Goal: Task Accomplishment & Management: Complete application form

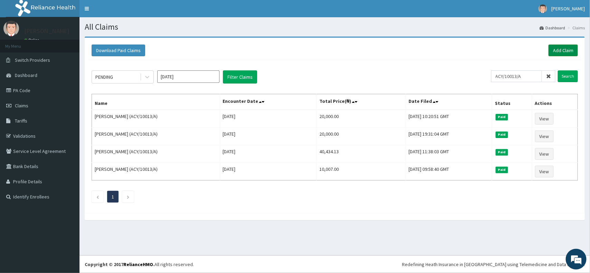
click at [562, 49] on link "Add Claim" at bounding box center [562, 51] width 29 height 12
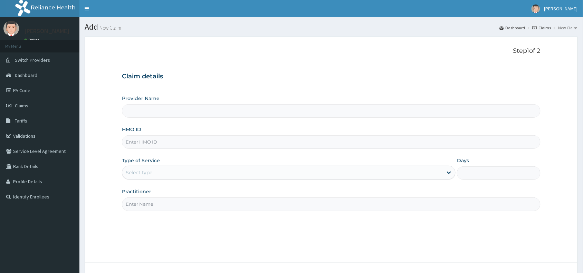
type input "GBI/10172/B"
type input "Reliance Family Clinics (RFC) - [GEOGRAPHIC_DATA]"
type input "GBI/10172/B"
click at [177, 173] on div "Select type" at bounding box center [282, 172] width 321 height 11
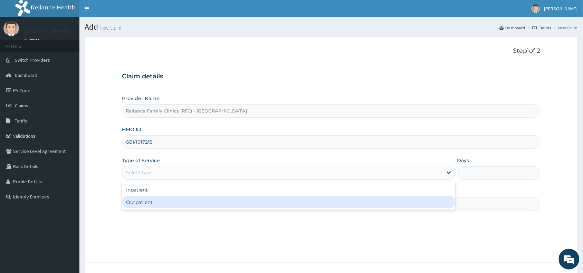
click at [175, 198] on div "Outpatient" at bounding box center [289, 202] width 334 height 12
type input "1"
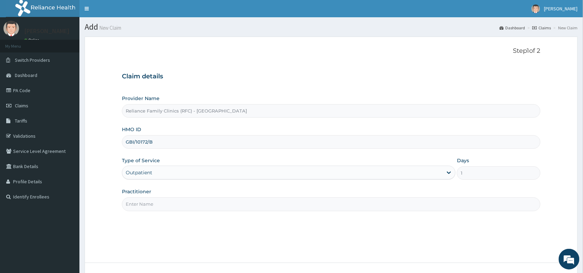
click at [175, 200] on input "Practitioner" at bounding box center [331, 204] width 419 height 13
type input "Dr Wini"
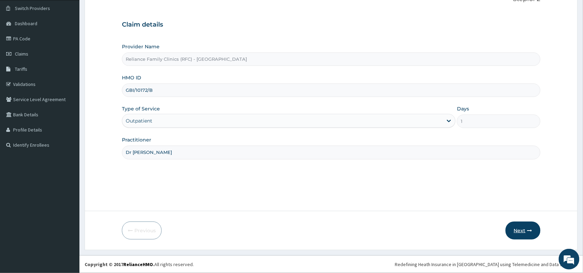
click at [511, 229] on button "Next" at bounding box center [523, 231] width 35 height 18
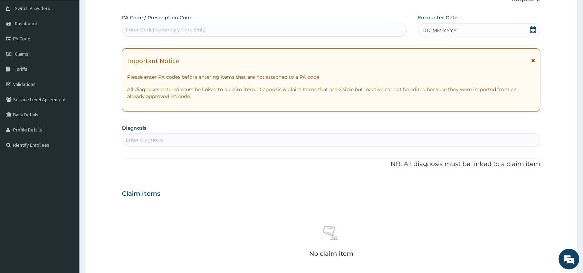
click at [450, 34] on span "DD-MM-YYYY" at bounding box center [440, 30] width 34 height 7
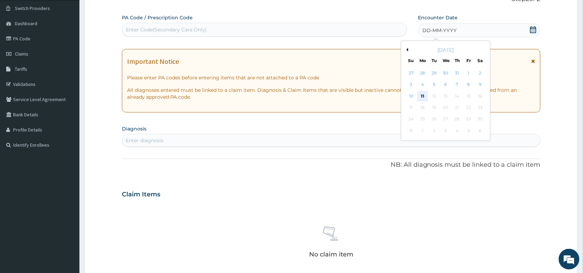
click at [424, 99] on div "11" at bounding box center [423, 96] width 10 height 10
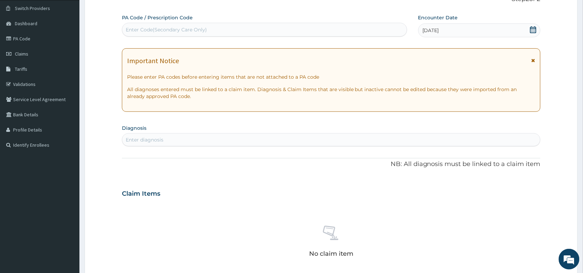
click at [358, 137] on div "Enter diagnosis" at bounding box center [331, 139] width 418 height 11
type input "malari"
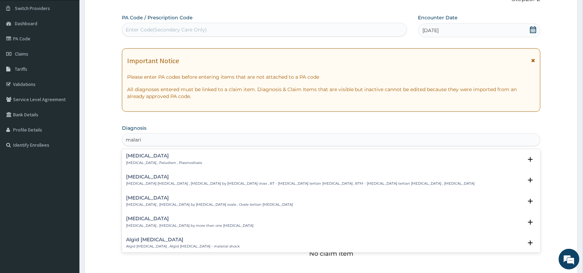
click at [202, 158] on div "Malaria Malaria , Paludism , Plasmodiosis" at bounding box center [331, 159] width 410 height 12
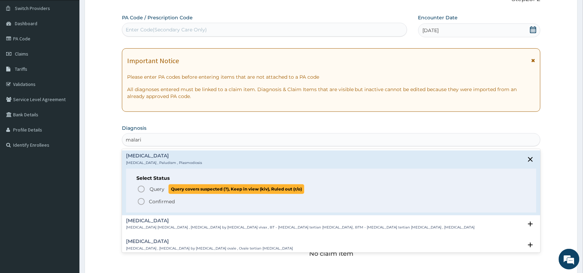
click at [159, 188] on span "Query" at bounding box center [157, 189] width 15 height 7
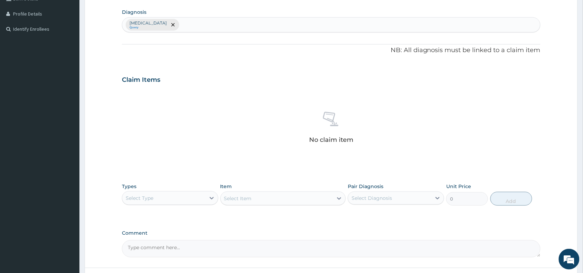
scroll to position [225, 0]
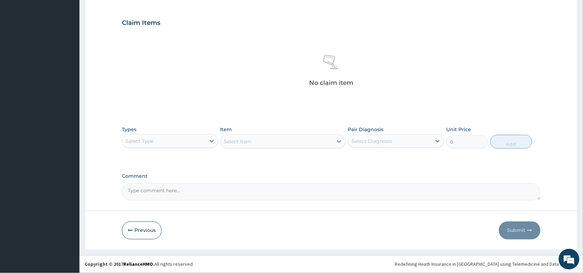
click at [204, 139] on div "Select Type" at bounding box center [163, 141] width 83 height 11
type input "pr"
click at [185, 166] on div "Procedures" at bounding box center [170, 158] width 96 height 15
click at [188, 159] on div "Procedures" at bounding box center [170, 158] width 96 height 12
click at [286, 142] on div "Select Item" at bounding box center [283, 142] width 126 height 14
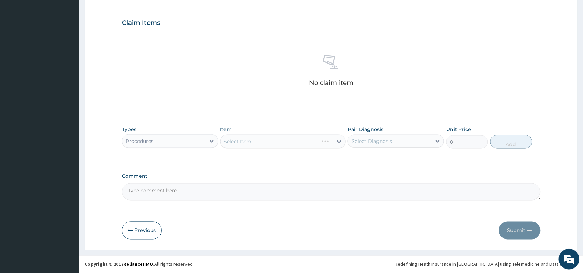
click at [286, 142] on div "Select Item" at bounding box center [283, 142] width 126 height 14
click at [298, 142] on div "Select Item" at bounding box center [277, 141] width 113 height 11
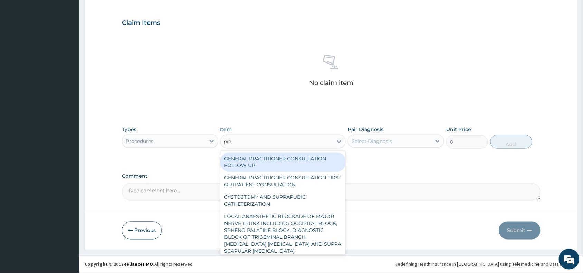
type input "prac"
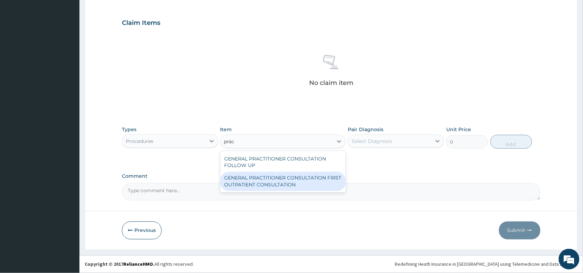
click at [314, 177] on div "GENERAL PRACTITIONER CONSULTATION FIRST OUTPATIENT CONSULTATION" at bounding box center [283, 181] width 126 height 19
type input "3370.125"
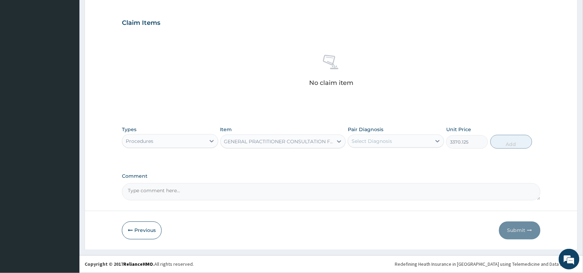
click at [386, 141] on div "Select Diagnosis" at bounding box center [372, 141] width 40 height 7
click at [384, 159] on div "Malaria" at bounding box center [396, 159] width 96 height 14
checkbox input "true"
click at [504, 143] on button "Add" at bounding box center [512, 142] width 42 height 14
type input "0"
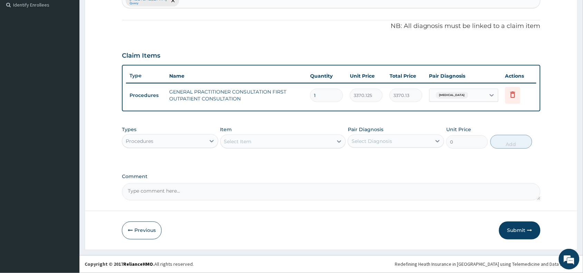
scroll to position [192, 0]
click at [197, 143] on div "Procedures" at bounding box center [163, 141] width 83 height 11
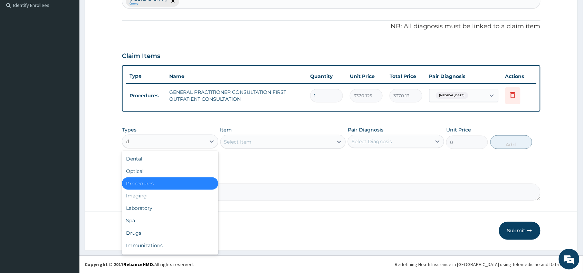
type input "dr"
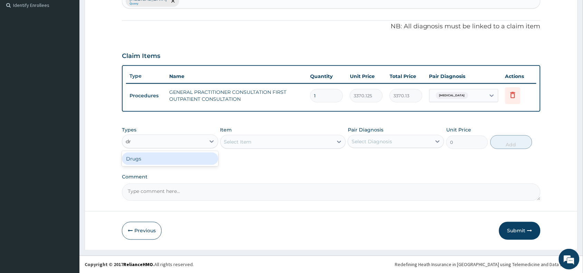
click at [193, 160] on div "Drugs" at bounding box center [170, 159] width 96 height 12
click at [270, 139] on div "Select Item" at bounding box center [277, 141] width 113 height 11
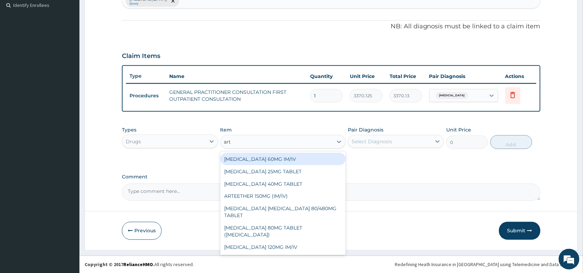
type input "arte"
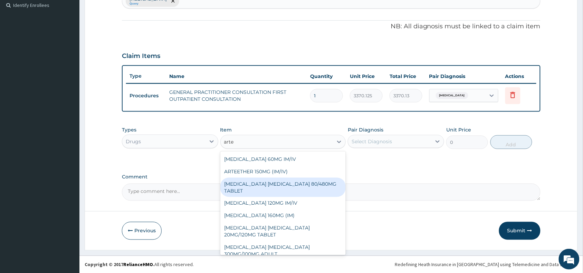
click at [302, 181] on div "ARTEMETHER LUMEFANTRINE 80/480MG TABLET" at bounding box center [283, 187] width 126 height 19
type input "450"
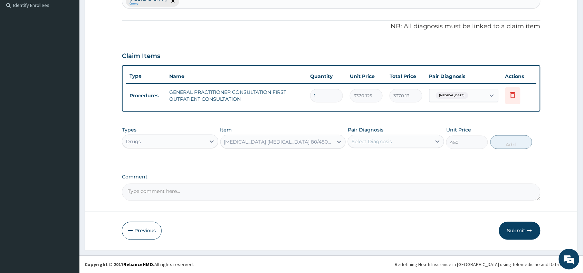
click at [382, 139] on div "Select Diagnosis" at bounding box center [372, 141] width 40 height 7
click at [406, 164] on div "Malaria" at bounding box center [396, 159] width 96 height 14
checkbox input "true"
click at [514, 144] on button "Add" at bounding box center [512, 142] width 42 height 14
type input "0"
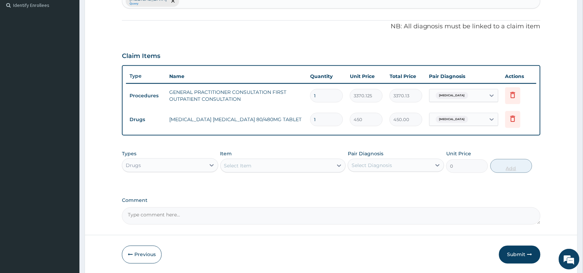
type input "0.00"
type input "6"
type input "2700.00"
type input "6"
click at [282, 166] on div "Select Item" at bounding box center [277, 165] width 113 height 11
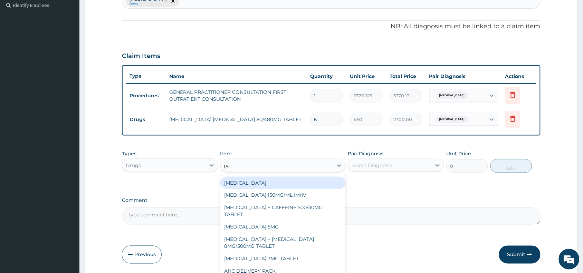
type input "par"
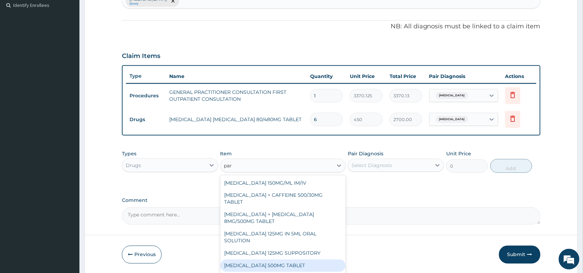
click at [282, 265] on div "PARACETAMOL 500MG TABLET" at bounding box center [283, 266] width 126 height 12
type input "30"
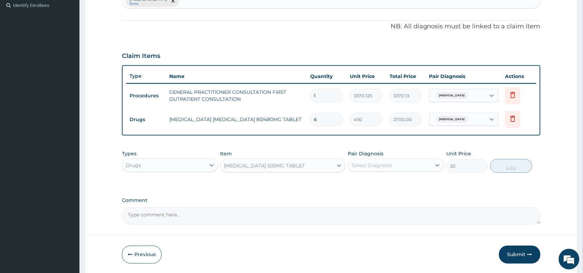
click at [406, 168] on div "Select Diagnosis" at bounding box center [389, 165] width 83 height 11
click at [403, 187] on div "Malaria" at bounding box center [396, 183] width 96 height 14
checkbox input "true"
click at [512, 170] on button "Add" at bounding box center [512, 166] width 42 height 14
type input "0"
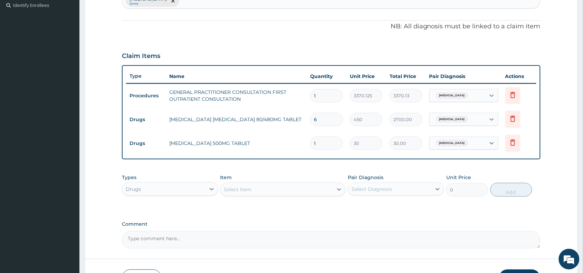
type input "18"
type input "540.00"
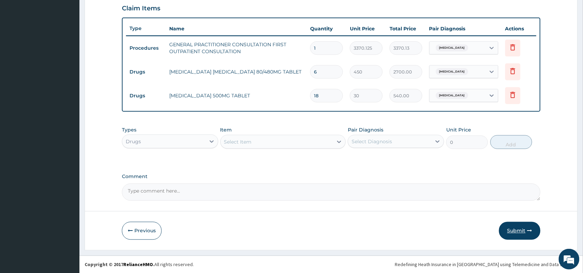
type input "18"
click at [513, 228] on button "Submit" at bounding box center [519, 231] width 41 height 18
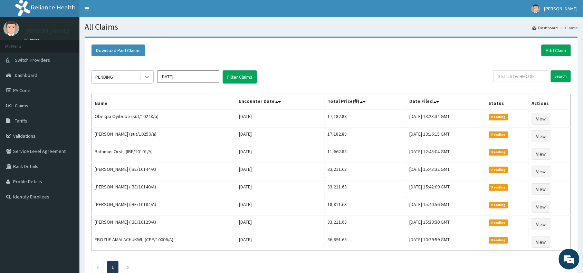
click at [144, 78] on icon at bounding box center [147, 77] width 7 height 7
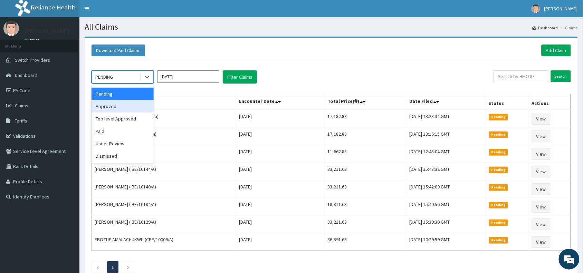
click at [139, 106] on div "Approved" at bounding box center [123, 106] width 62 height 12
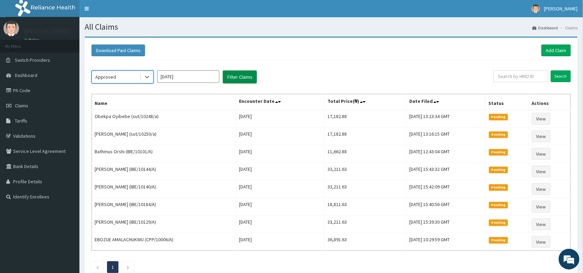
click at [243, 77] on button "Filter Claims" at bounding box center [240, 76] width 34 height 13
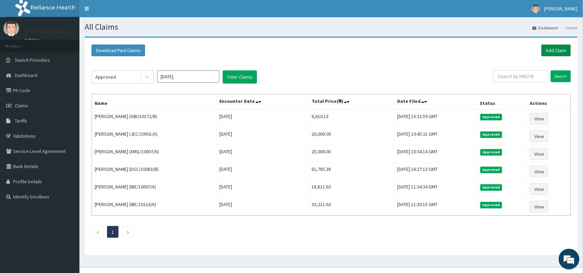
click at [550, 45] on link "Add Claim" at bounding box center [556, 51] width 29 height 12
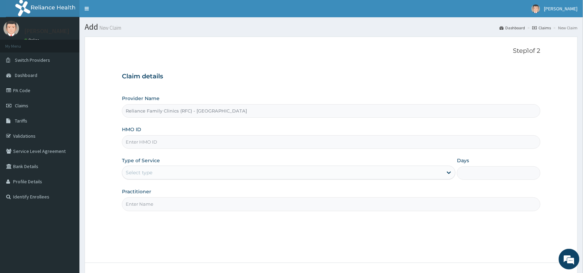
click at [178, 140] on input "HMO ID" at bounding box center [331, 141] width 419 height 13
paste input "FMC/11543/A"
type input "FMC/11543/A"
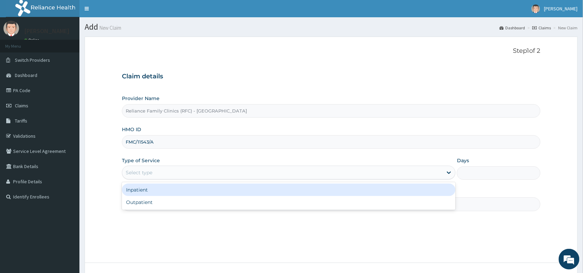
click at [155, 176] on div "Select type" at bounding box center [282, 172] width 321 height 11
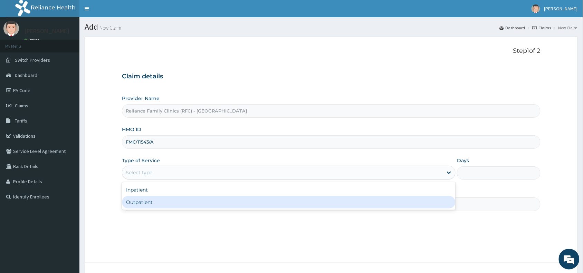
click at [166, 205] on div "Outpatient" at bounding box center [289, 202] width 334 height 12
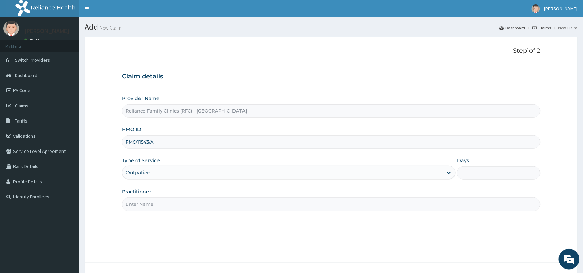
type input "1"
click at [166, 205] on input "Practitioner" at bounding box center [331, 204] width 419 height 13
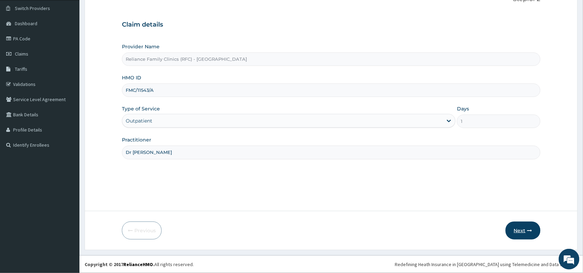
type input "Dr [PERSON_NAME]"
click at [512, 236] on button "Next" at bounding box center [523, 231] width 35 height 18
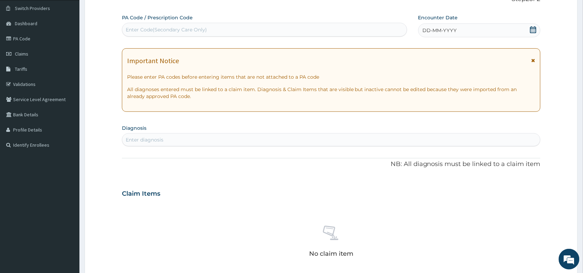
click at [429, 25] on div "DD-MM-YYYY" at bounding box center [479, 30] width 122 height 14
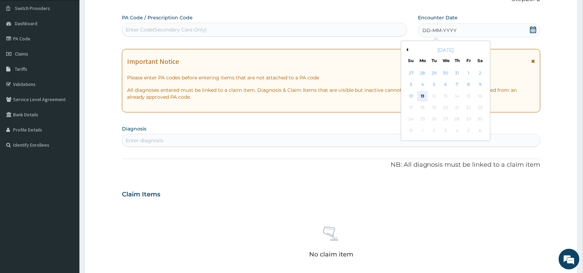
click at [422, 98] on div "11" at bounding box center [423, 96] width 10 height 10
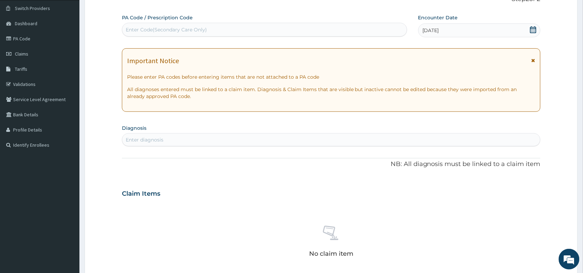
click at [221, 147] on div "PA Code / Prescription Code Enter Code(Secondary Care Only) Encounter Date 11-0…" at bounding box center [331, 193] width 419 height 358
click at [225, 141] on div "Enter diagnosis" at bounding box center [331, 139] width 418 height 11
type input "upper resp"
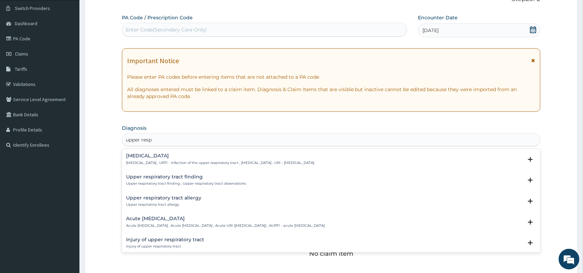
click at [161, 158] on h4 "Upper respiratory infection" at bounding box center [220, 155] width 188 height 5
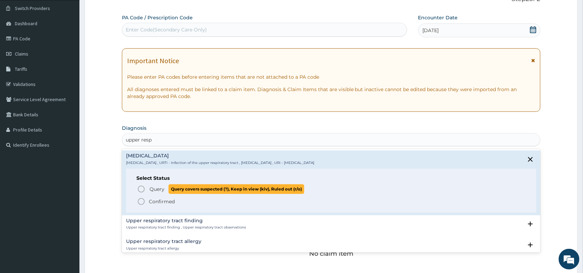
click at [159, 186] on span "Query" at bounding box center [157, 189] width 15 height 7
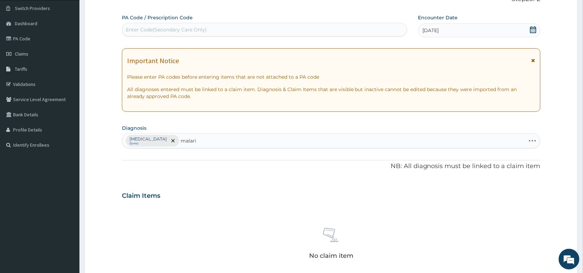
type input "malaria"
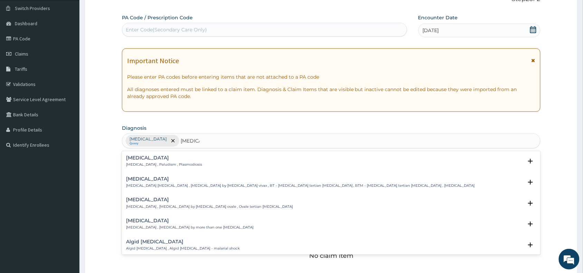
click at [163, 162] on div "Malaria Malaria , Paludism , Plasmodiosis" at bounding box center [164, 161] width 76 height 12
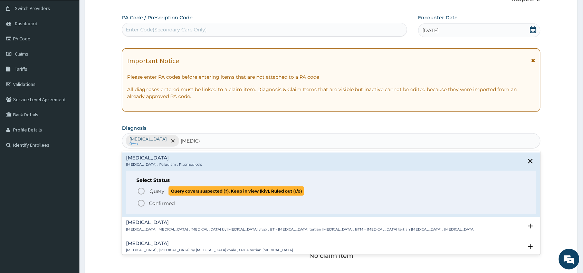
click at [153, 190] on span "Query" at bounding box center [157, 191] width 15 height 7
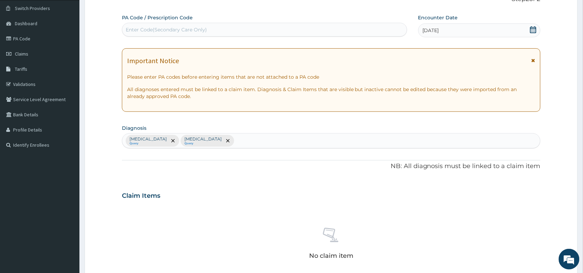
type input "g"
type input "aches"
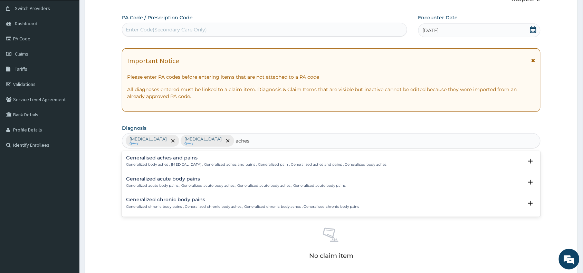
click at [178, 156] on h4 "Generalised aches and pains" at bounding box center [256, 157] width 261 height 5
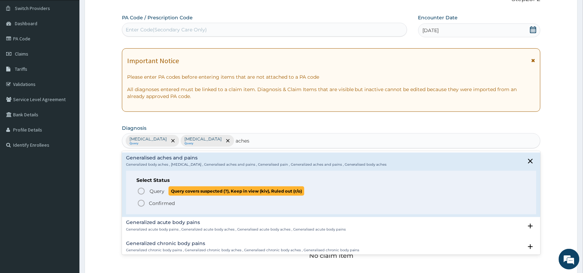
click at [152, 193] on span "Query" at bounding box center [157, 191] width 15 height 7
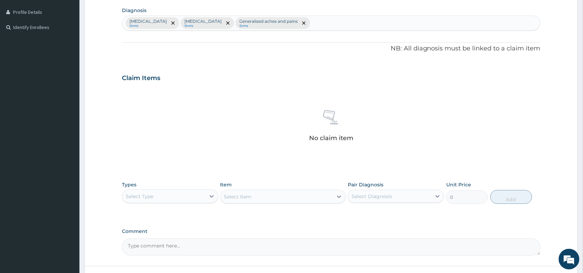
scroll to position [189, 0]
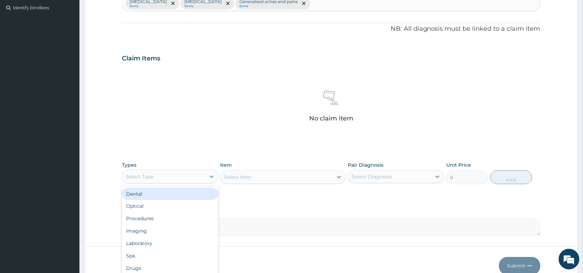
click at [196, 175] on div "Select Type" at bounding box center [163, 176] width 83 height 11
type input "pr"
click at [175, 200] on div "Procedures" at bounding box center [170, 194] width 96 height 12
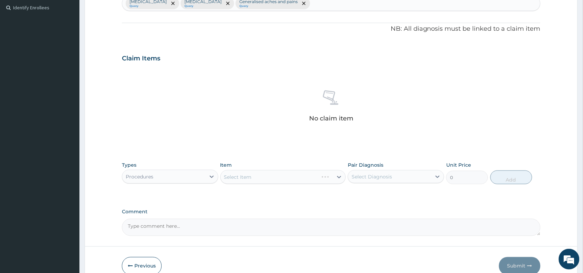
click at [251, 177] on div "Select Item" at bounding box center [283, 177] width 126 height 14
click at [251, 177] on div "Select Item" at bounding box center [238, 177] width 28 height 7
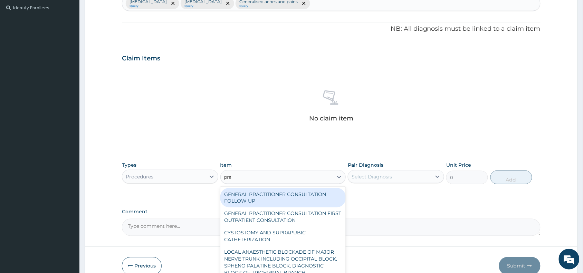
type input "prac"
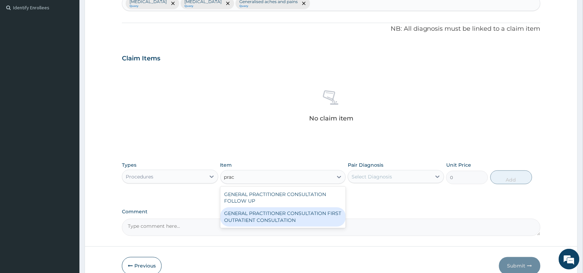
click at [281, 223] on div "GENERAL PRACTITIONER CONSULTATION FIRST OUTPATIENT CONSULTATION" at bounding box center [283, 217] width 126 height 19
type input "3370.125"
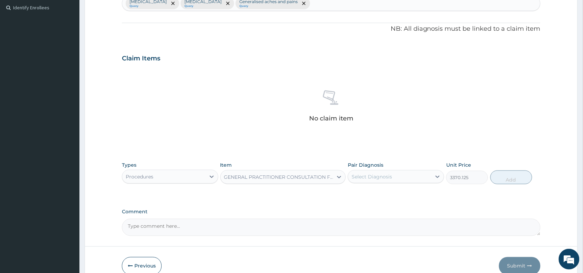
click at [382, 182] on div "Select Diagnosis" at bounding box center [389, 176] width 83 height 11
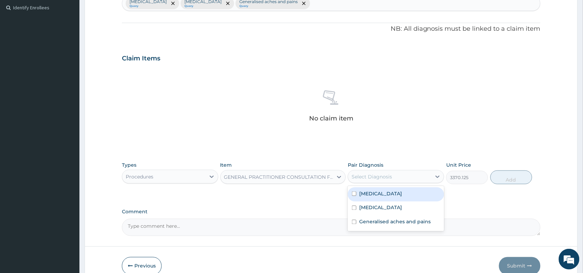
drag, startPoint x: 384, startPoint y: 190, endPoint x: 379, endPoint y: 204, distance: 14.5
click at [384, 191] on div "Upper respiratory infection" at bounding box center [396, 195] width 96 height 14
checkbox input "true"
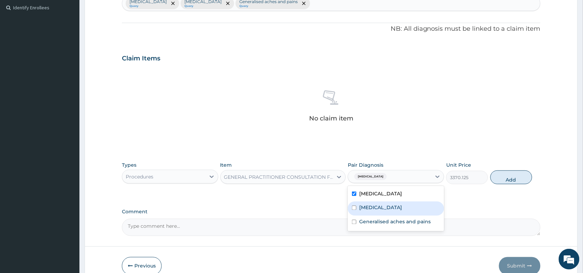
click at [377, 206] on label "Malaria" at bounding box center [380, 208] width 43 height 7
checkbox input "true"
click at [377, 221] on label "Generalised aches and pains" at bounding box center [395, 222] width 72 height 7
checkbox input "true"
click at [522, 184] on button "Add" at bounding box center [512, 178] width 42 height 14
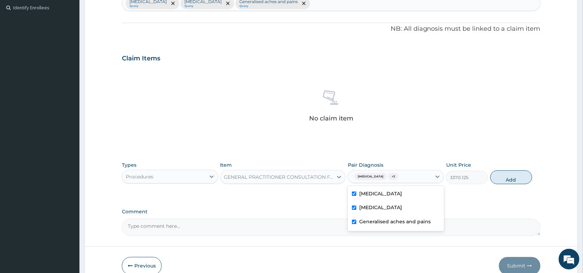
type input "0"
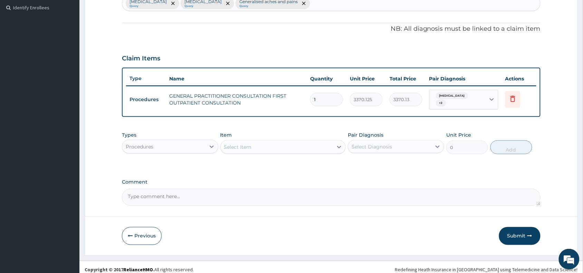
click at [287, 148] on div "Select Item" at bounding box center [277, 147] width 113 height 11
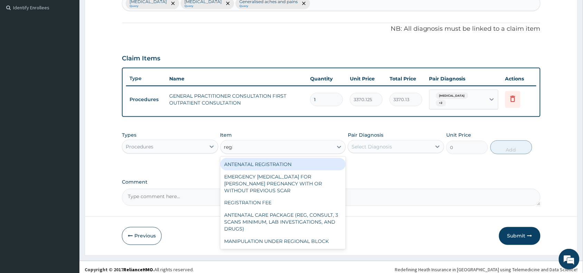
type input "regis"
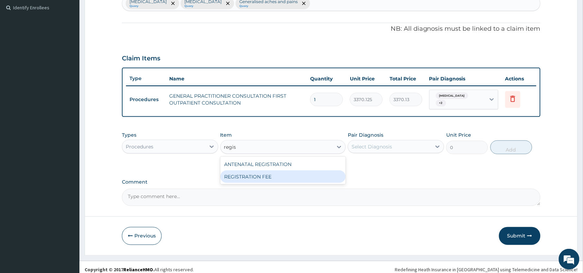
click at [286, 173] on div "REGISTRATION FEE" at bounding box center [283, 177] width 126 height 12
type input "2042.5"
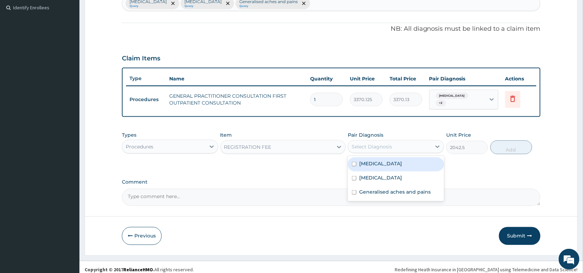
click at [393, 143] on div "Select Diagnosis" at bounding box center [389, 146] width 83 height 11
click at [393, 164] on label "Upper respiratory infection" at bounding box center [380, 163] width 43 height 7
checkbox input "true"
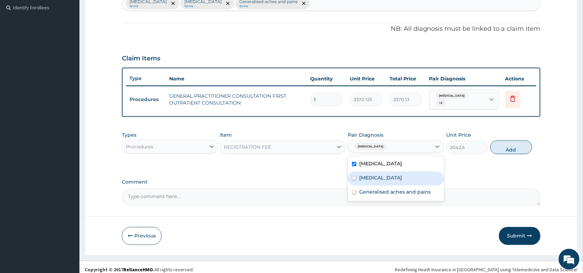
click at [391, 174] on div "Malaria" at bounding box center [396, 179] width 96 height 14
checkbox input "true"
click at [391, 187] on div "Generalised aches and pains" at bounding box center [396, 193] width 96 height 14
checkbox input "true"
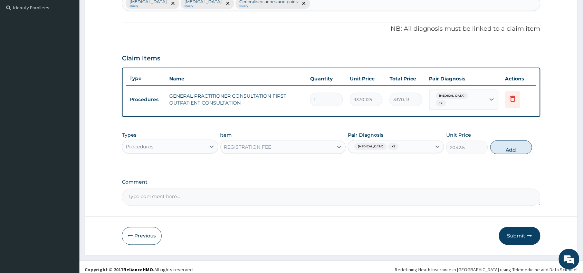
click at [501, 152] on button "Add" at bounding box center [512, 148] width 42 height 14
type input "0"
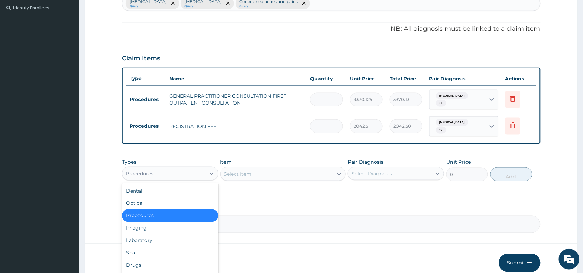
click at [186, 173] on div "Procedures" at bounding box center [163, 173] width 83 height 11
type input "la"
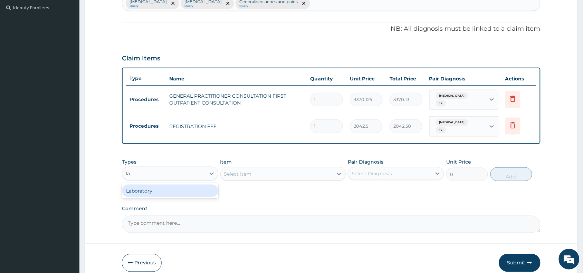
click at [184, 190] on div "Laboratory" at bounding box center [170, 191] width 96 height 12
click at [287, 175] on div "Select Item" at bounding box center [277, 174] width 113 height 11
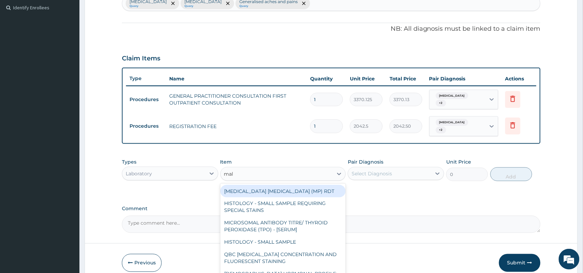
type input "mala"
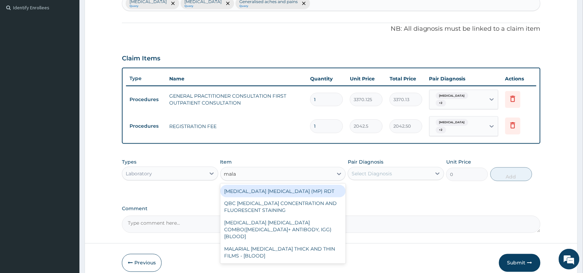
click at [292, 188] on div "MALARIA PARASITE (MP) RDT" at bounding box center [283, 191] width 126 height 12
type input "1531.875"
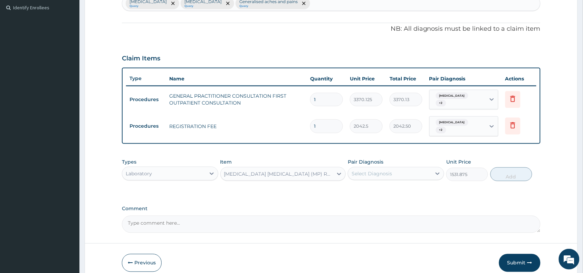
click at [386, 176] on div "Select Diagnosis" at bounding box center [372, 173] width 40 height 7
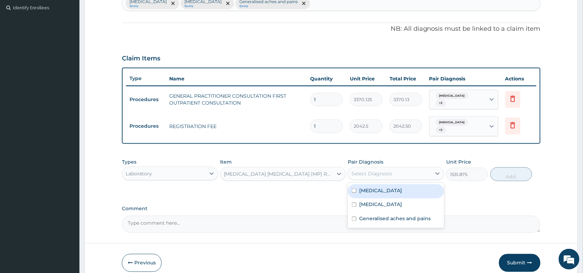
click at [386, 189] on label "Upper respiratory infection" at bounding box center [380, 190] width 43 height 7
checkbox input "true"
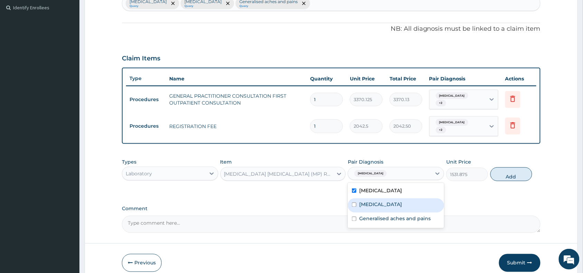
click at [379, 202] on div "Malaria" at bounding box center [396, 206] width 96 height 14
checkbox input "true"
click at [394, 185] on div "Upper respiratory infection" at bounding box center [396, 192] width 96 height 14
checkbox input "false"
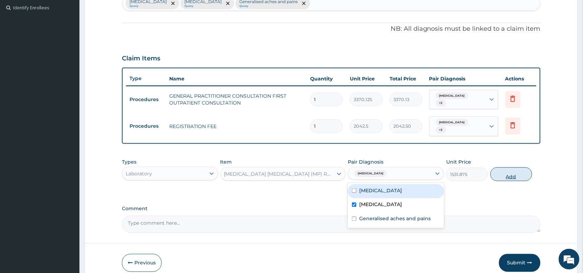
click at [514, 174] on button "Add" at bounding box center [512, 175] width 42 height 14
type input "0"
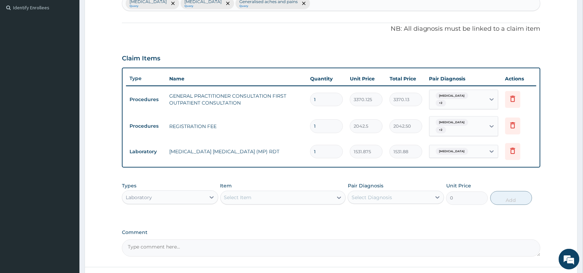
click at [286, 201] on div "Select Item" at bounding box center [277, 197] width 113 height 11
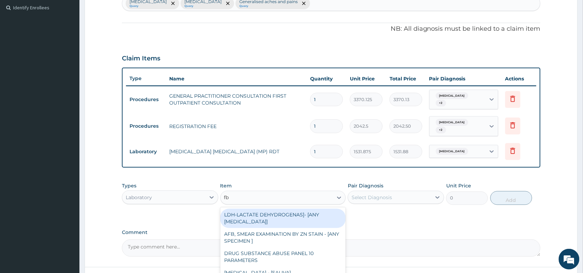
type input "fbc"
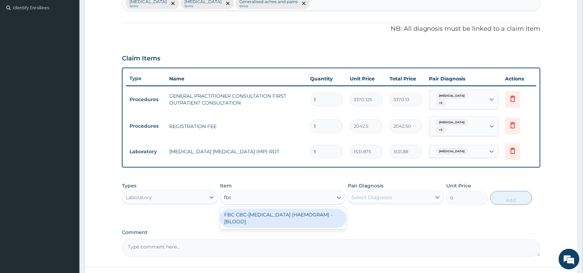
click at [283, 218] on div "FBC CBC-COMPLETE BLOOD COUNT (HAEMOGRAM) - [BLOOD]" at bounding box center [283, 218] width 126 height 19
type input "4085"
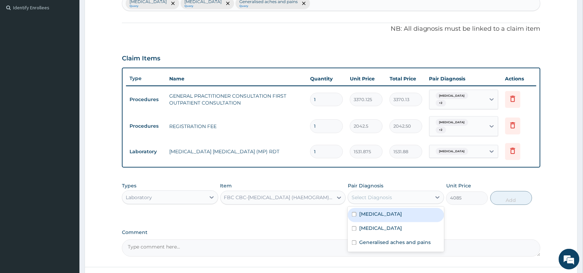
click at [392, 191] on div "Select Diagnosis" at bounding box center [396, 197] width 96 height 13
click at [384, 212] on label "Upper respiratory infection" at bounding box center [380, 214] width 43 height 7
checkbox input "true"
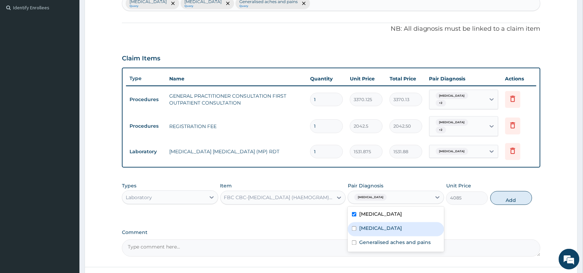
click at [378, 225] on div "Malaria" at bounding box center [396, 230] width 96 height 14
checkbox input "true"
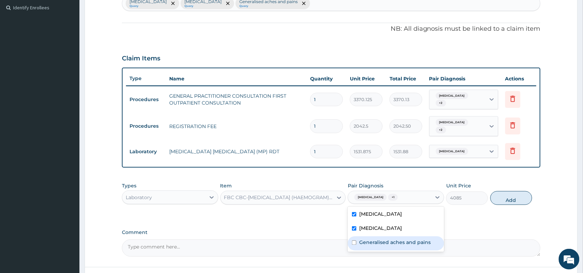
click at [377, 241] on label "Generalised aches and pains" at bounding box center [395, 242] width 72 height 7
checkbox input "true"
click at [512, 200] on button "Add" at bounding box center [512, 198] width 42 height 14
type input "0"
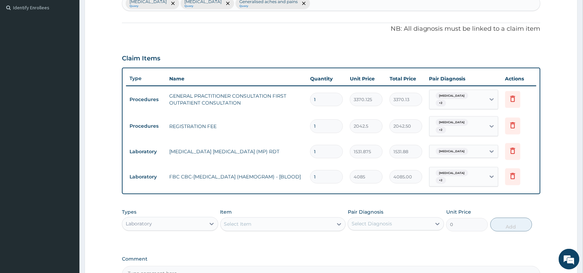
scroll to position [272, 0]
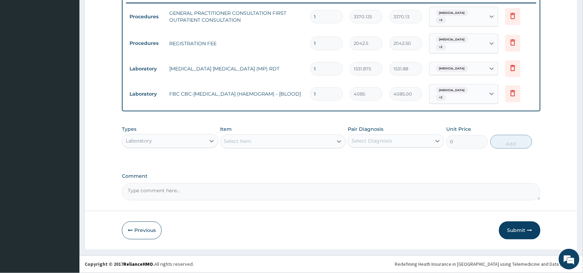
click at [188, 145] on div "Laboratory" at bounding box center [163, 141] width 83 height 11
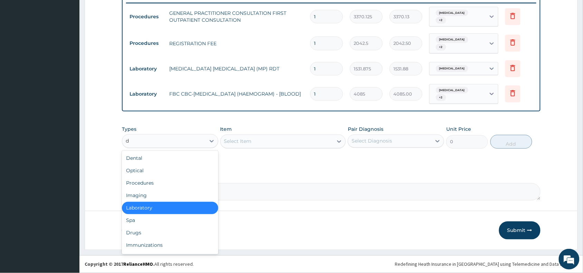
type input "dr"
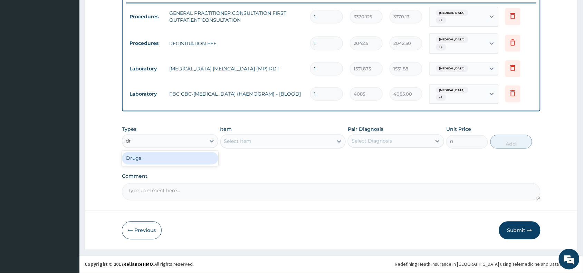
click at [168, 162] on div "Drugs" at bounding box center [170, 158] width 96 height 12
click at [327, 138] on div "Select Item" at bounding box center [283, 142] width 126 height 14
click at [315, 141] on div "Select Item" at bounding box center [277, 141] width 113 height 11
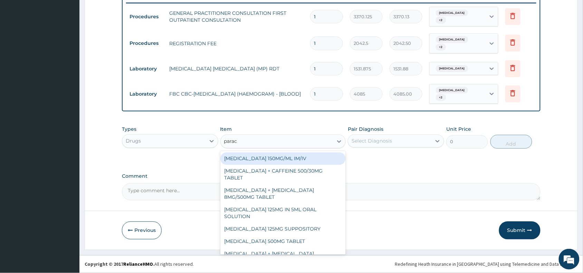
type input "parace"
click at [272, 157] on div "PARACETAMOL 150MG/ML IM/IV" at bounding box center [283, 159] width 126 height 12
type input "300"
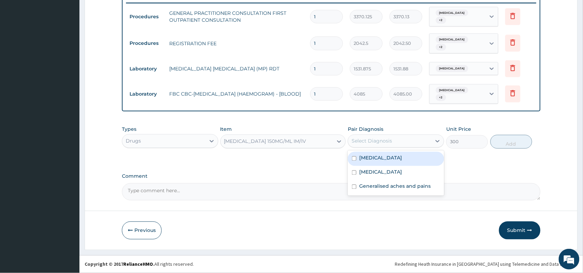
click at [388, 145] on div "Select Diagnosis" at bounding box center [389, 141] width 83 height 11
click at [387, 159] on label "Upper respiratory infection" at bounding box center [380, 158] width 43 height 7
checkbox input "true"
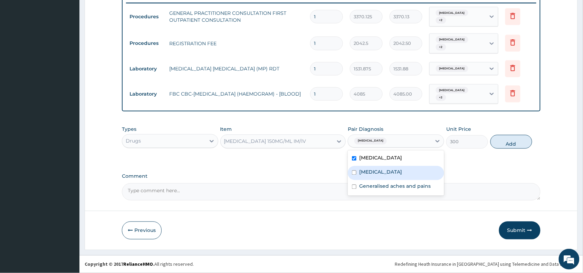
click at [385, 167] on div "Malaria" at bounding box center [396, 173] width 96 height 14
checkbox input "true"
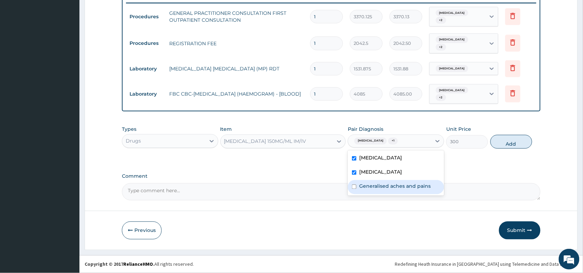
click at [390, 189] on label "Generalised aches and pains" at bounding box center [395, 186] width 72 height 7
checkbox input "true"
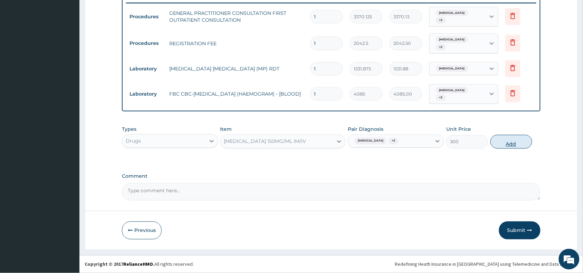
click at [501, 143] on button "Add" at bounding box center [512, 142] width 42 height 14
type input "0"
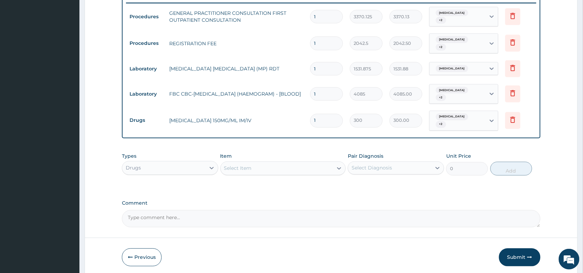
type input "0.00"
type input "4"
type input "1200.00"
type input "4"
click at [258, 169] on div "Select Item" at bounding box center [277, 168] width 113 height 11
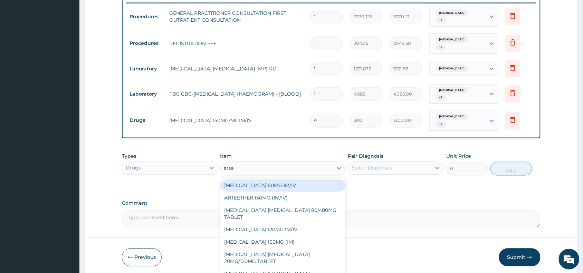
type input "artee"
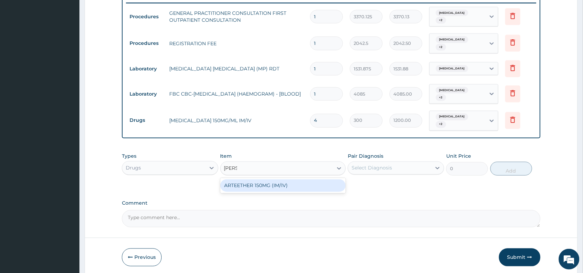
click at [276, 189] on div "ARTEETHER 150MG (IM/IV)" at bounding box center [283, 186] width 126 height 12
type input "1614"
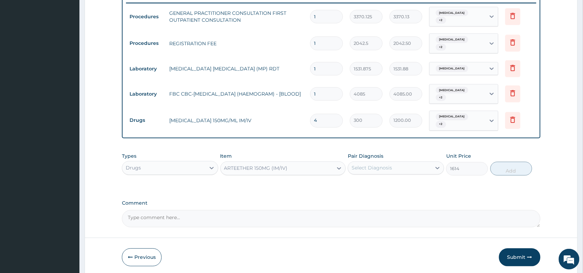
click at [391, 168] on div "Select Diagnosis" at bounding box center [372, 168] width 40 height 7
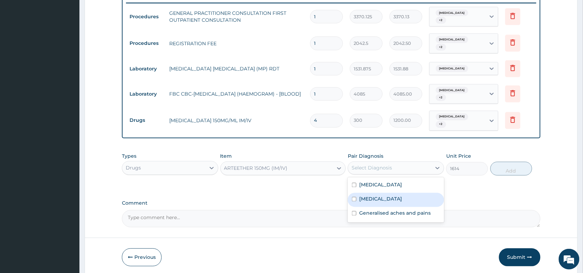
click at [395, 202] on div "Malaria" at bounding box center [396, 200] width 96 height 14
checkbox input "true"
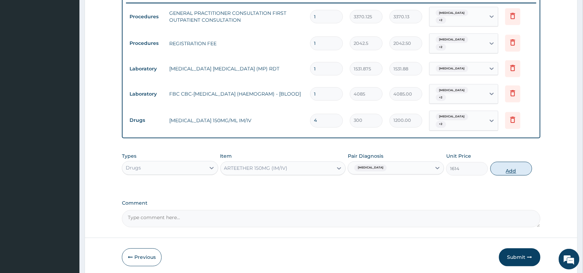
click at [519, 167] on button "Add" at bounding box center [512, 169] width 42 height 14
type input "0"
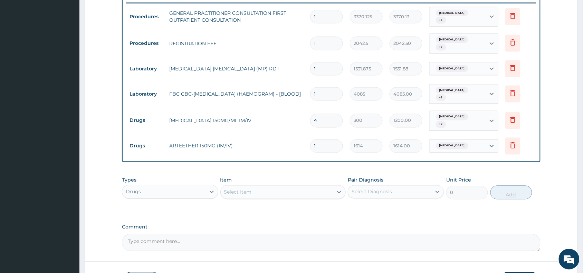
type input "0.00"
type input "3"
type input "4842.00"
type input "3"
click at [291, 194] on div "Select Item" at bounding box center [277, 192] width 113 height 11
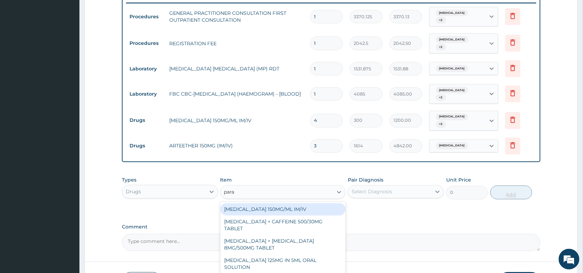
type input "parac"
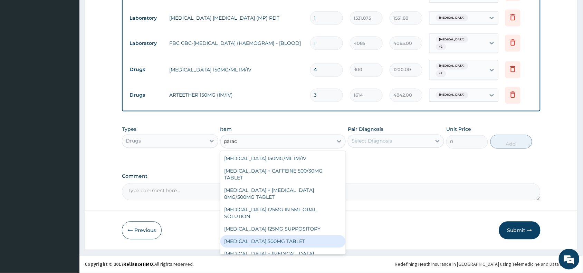
click at [296, 240] on div "[MEDICAL_DATA] 500MG TABLET" at bounding box center [283, 242] width 126 height 12
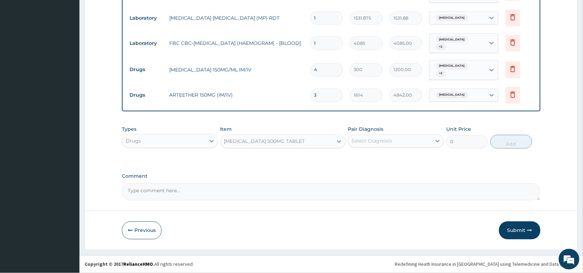
type input "30"
click at [393, 137] on div "Select Diagnosis" at bounding box center [389, 141] width 83 height 11
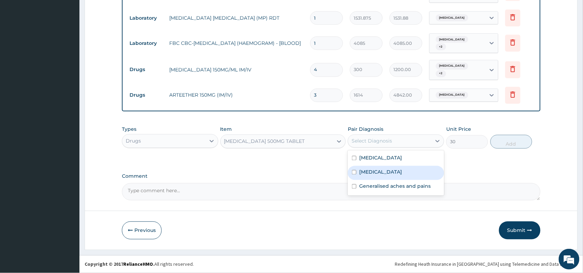
click at [396, 167] on div "[MEDICAL_DATA]" at bounding box center [396, 173] width 96 height 14
checkbox input "true"
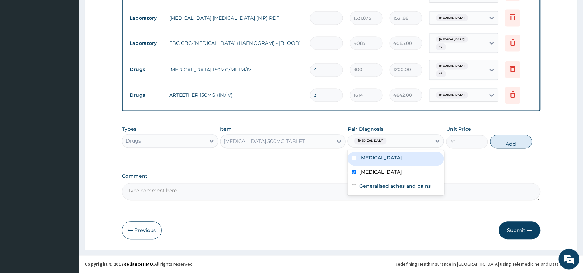
click at [398, 156] on label "Upper respiratory infection" at bounding box center [380, 158] width 43 height 7
checkbox input "true"
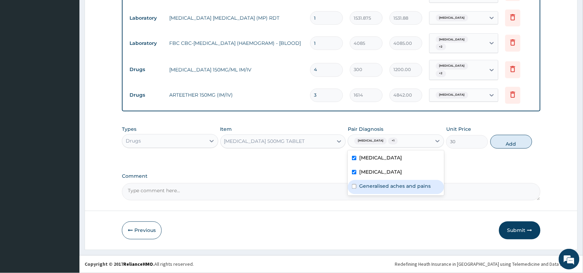
click at [399, 186] on label "Generalised aches and pains" at bounding box center [395, 186] width 72 height 7
checkbox input "true"
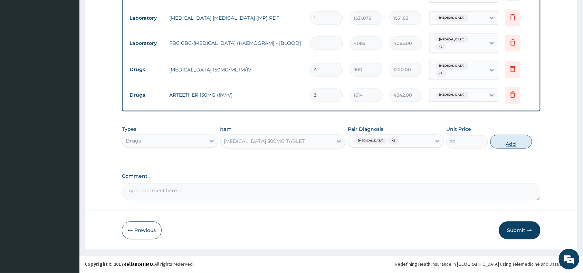
click at [527, 144] on button "Add" at bounding box center [512, 142] width 42 height 14
type input "0"
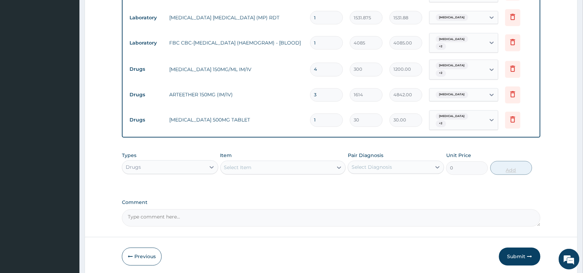
type input "18"
type input "540.00"
type input "18"
click at [298, 166] on div "Select Item" at bounding box center [277, 167] width 113 height 11
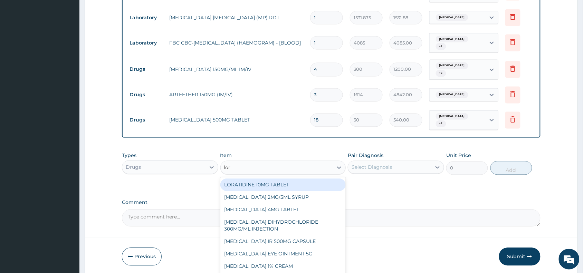
type input "lora"
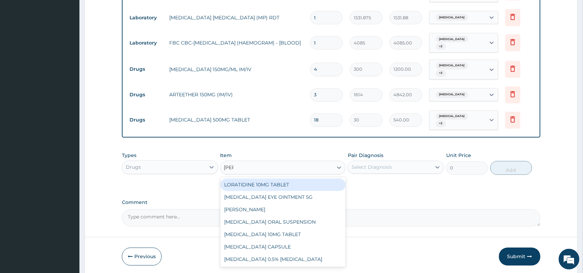
click at [283, 180] on div "LORATIDINE 10MG TABLET" at bounding box center [283, 185] width 126 height 12
type input "96"
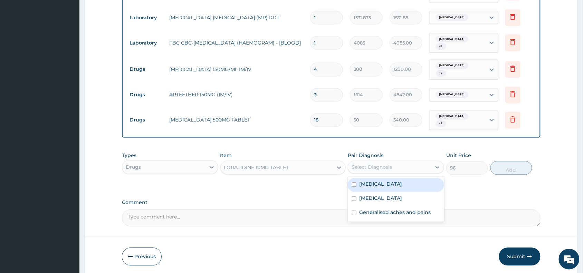
click at [368, 164] on div "Select Diagnosis" at bounding box center [372, 167] width 40 height 7
click at [400, 186] on div "Upper respiratory infection" at bounding box center [396, 185] width 96 height 14
checkbox input "true"
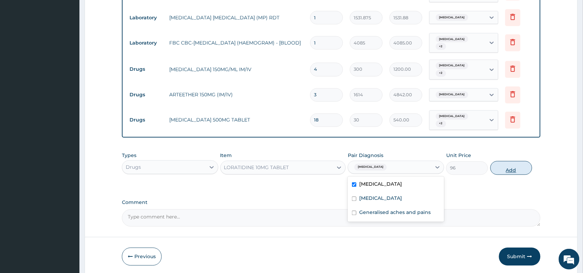
click at [521, 164] on button "Add" at bounding box center [512, 168] width 42 height 14
type input "0"
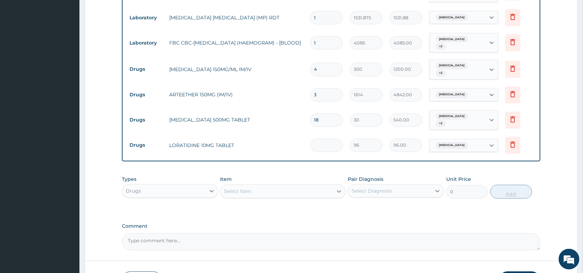
type input "0.00"
type input "5"
type input "480.00"
type input "5"
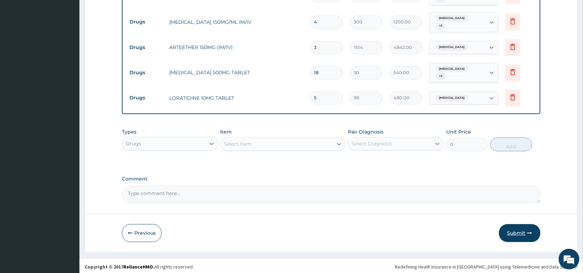
click at [518, 231] on button "Submit" at bounding box center [519, 234] width 41 height 18
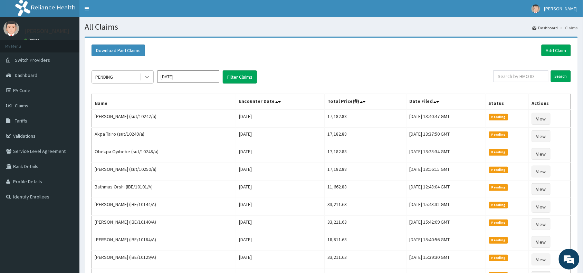
click at [149, 77] on icon at bounding box center [147, 77] width 7 height 7
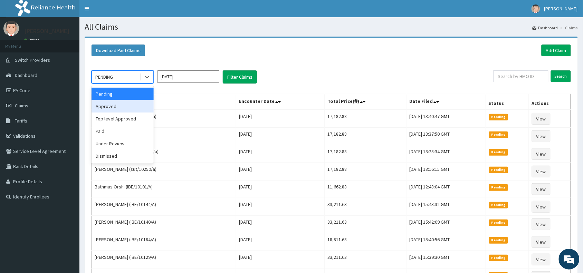
click at [130, 108] on div "Approved" at bounding box center [123, 106] width 62 height 12
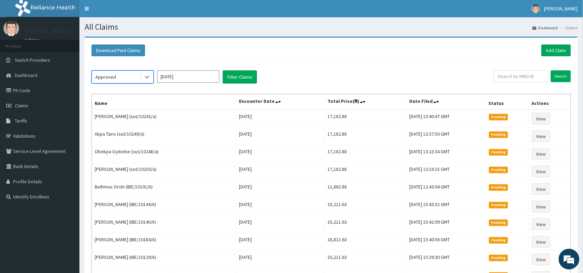
click at [230, 86] on div "option Approved, selected. Select is focused ,type to refine list, press Down t…" at bounding box center [331, 187] width 486 height 255
click at [235, 80] on button "Filter Claims" at bounding box center [240, 76] width 34 height 13
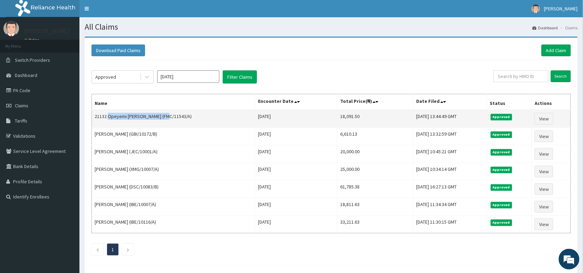
drag, startPoint x: 108, startPoint y: 116, endPoint x: 165, endPoint y: 121, distance: 57.3
click at [165, 121] on td "21132 Opeyemi Timothy Ogungbile (FMC/11543/A)" at bounding box center [173, 119] width 163 height 18
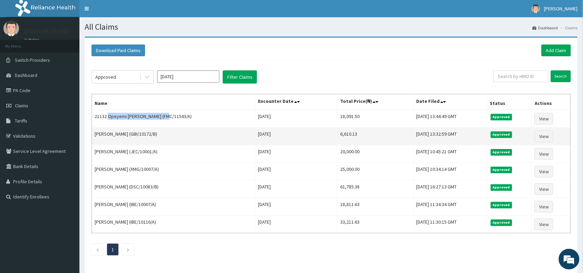
copy td "Opeyemi Timothy Ogungbile"
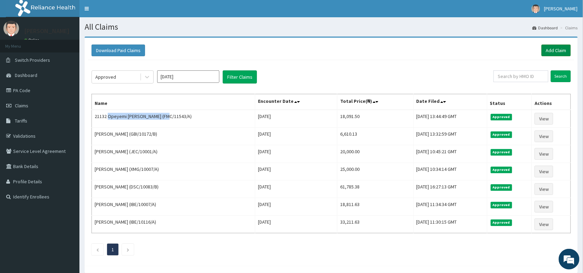
click at [544, 48] on link "Add Claim" at bounding box center [556, 51] width 29 height 12
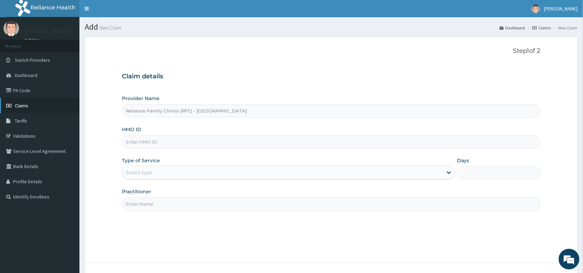
click at [17, 106] on span "Claims" at bounding box center [21, 106] width 13 height 6
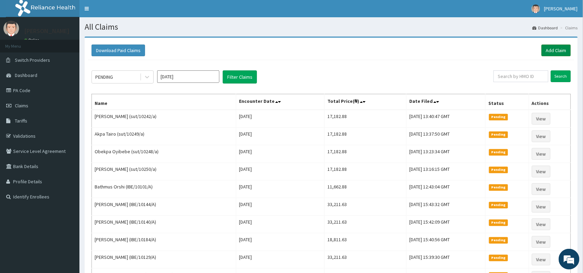
click at [453, 51] on link "Add Claim" at bounding box center [556, 51] width 29 height 12
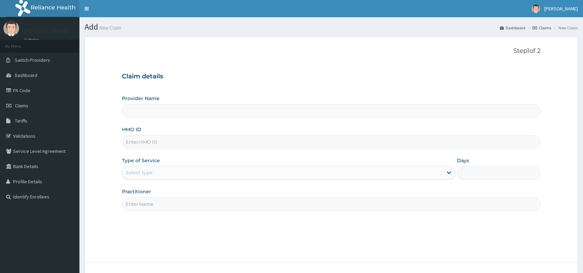
type input "Reliance Family Clinics (RFC) - [GEOGRAPHIC_DATA]"
click at [189, 145] on input "HMO ID" at bounding box center [331, 141] width 419 height 13
paste input "TFG/10028/A"
type input "TFG/10028/A"
click at [174, 177] on div "Select type" at bounding box center [282, 172] width 321 height 11
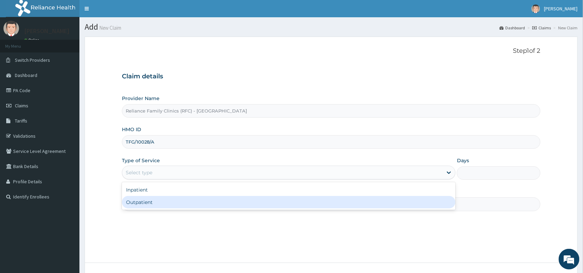
click at [175, 201] on div "Outpatient" at bounding box center [289, 202] width 334 height 12
type input "1"
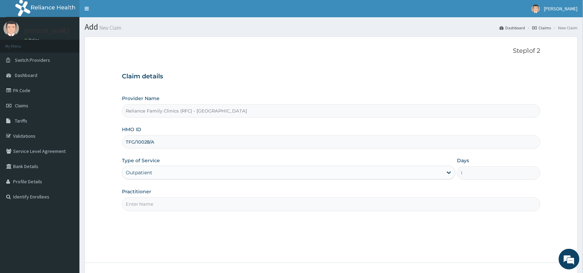
click at [175, 204] on input "Practitioner" at bounding box center [331, 204] width 419 height 13
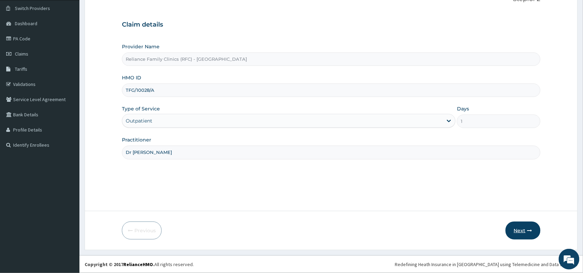
type input "Dr [PERSON_NAME]"
click at [517, 233] on button "Next" at bounding box center [523, 231] width 35 height 18
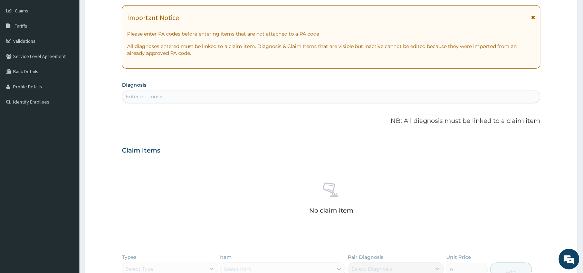
scroll to position [0, 0]
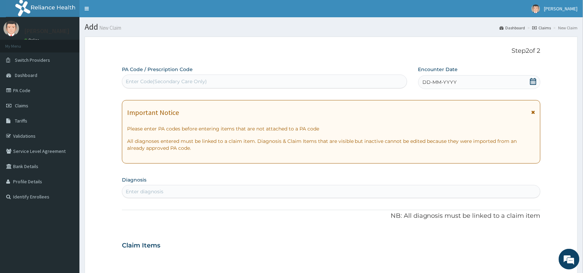
click at [272, 79] on div "Enter Code(Secondary Care Only)" at bounding box center [264, 81] width 285 height 11
click at [458, 81] on div "DD-MM-YYYY" at bounding box center [479, 82] width 122 height 14
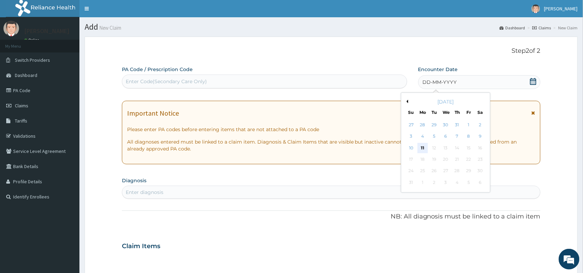
click at [419, 145] on div "11" at bounding box center [423, 148] width 10 height 10
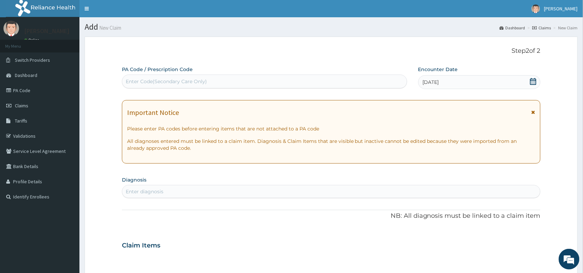
click at [327, 189] on div "Enter diagnosis" at bounding box center [331, 191] width 418 height 11
type input "typhoid fever"
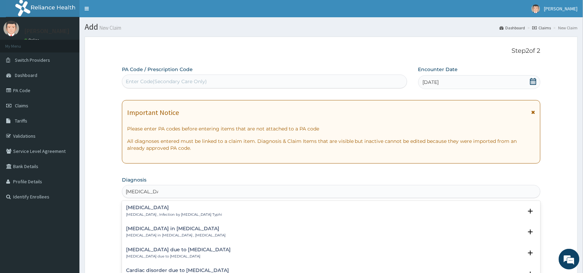
click at [228, 210] on div "Typhoid fever Typhoid fever , Infection by Salmonella Typhi" at bounding box center [331, 211] width 410 height 12
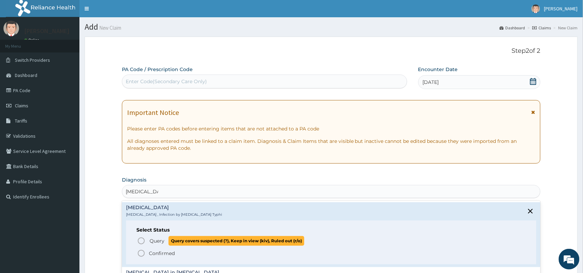
click at [150, 239] on span "Query" at bounding box center [157, 241] width 15 height 7
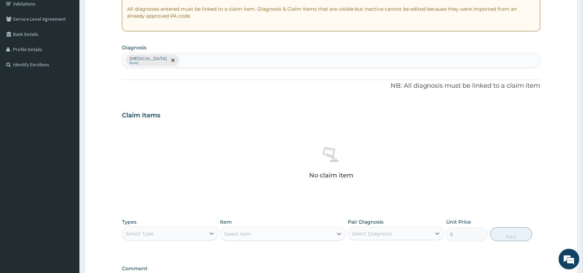
scroll to position [126, 0]
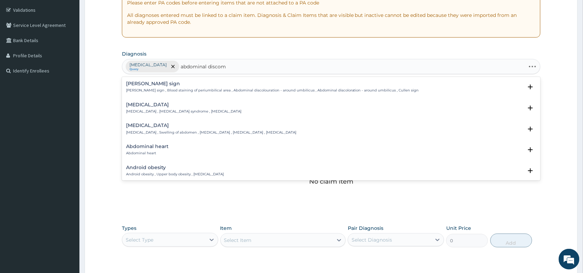
type input "abdominal discomf"
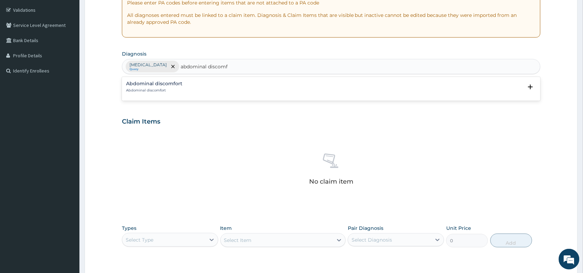
click at [170, 90] on p "Abdominal discomfort" at bounding box center [154, 90] width 56 height 5
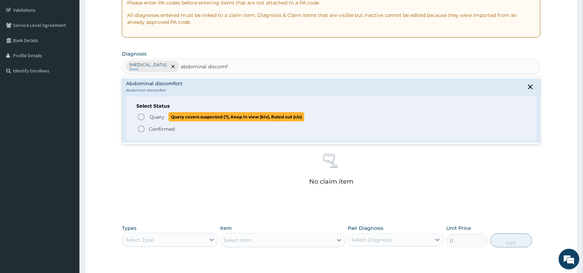
click at [154, 116] on span "Query" at bounding box center [157, 117] width 15 height 7
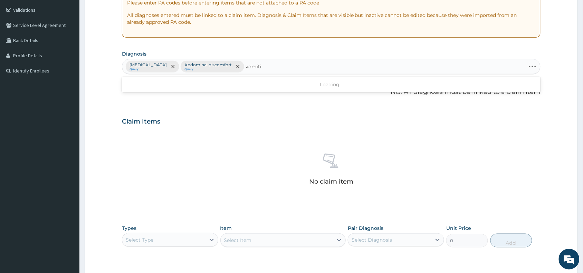
type input "vomiting"
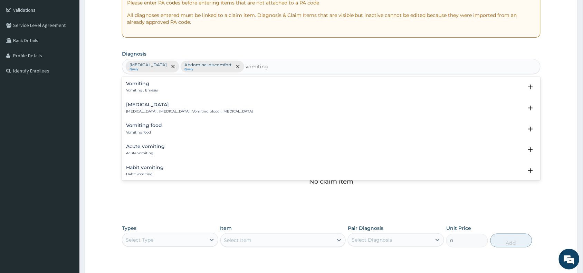
click at [155, 86] on h4 "Vomiting" at bounding box center [142, 83] width 32 height 5
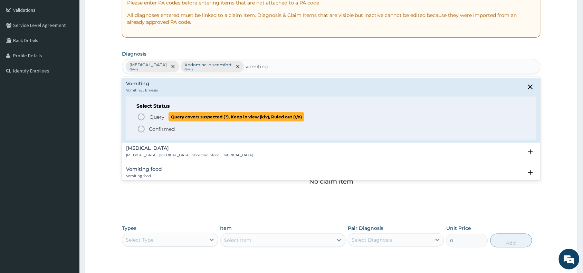
click at [152, 121] on p "Query Query covers suspected (?), Keep in view (kiv), Ruled out (r/o)" at bounding box center [226, 116] width 155 height 9
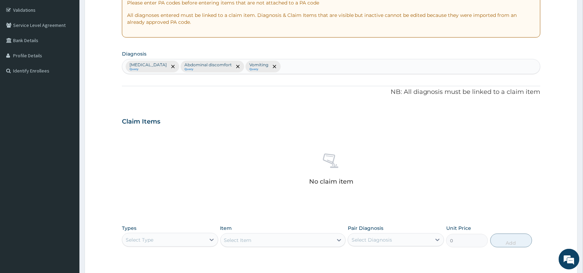
scroll to position [225, 0]
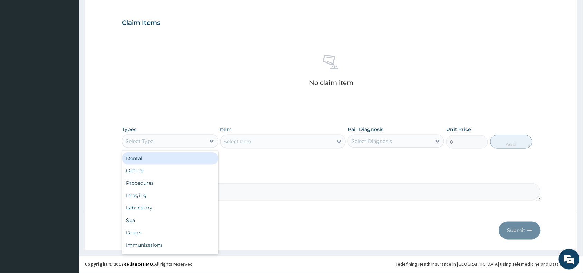
click at [190, 140] on div "Select Type" at bounding box center [163, 141] width 83 height 11
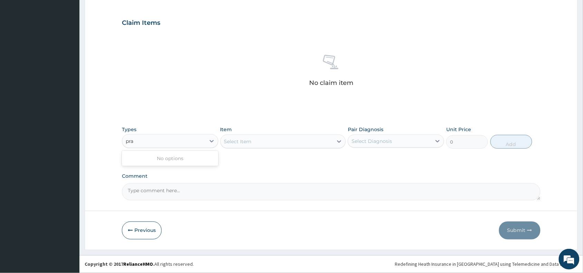
type input "pr"
click at [189, 157] on div "Procedures" at bounding box center [170, 158] width 96 height 12
click at [306, 175] on label "Comment" at bounding box center [331, 177] width 419 height 6
click at [306, 183] on textarea "Comment" at bounding box center [331, 191] width 419 height 17
click at [303, 142] on div "Select Item" at bounding box center [283, 142] width 126 height 14
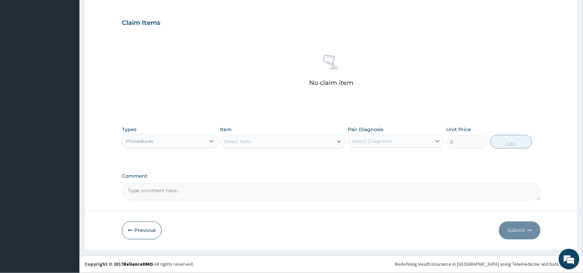
click at [300, 141] on div "Select Item" at bounding box center [277, 141] width 113 height 11
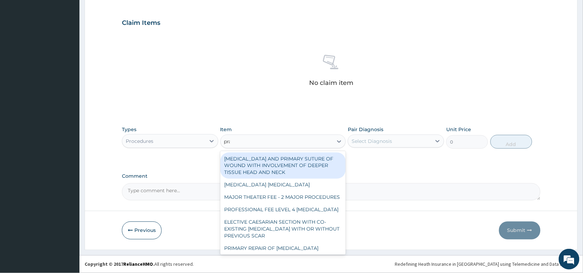
type input "prac"
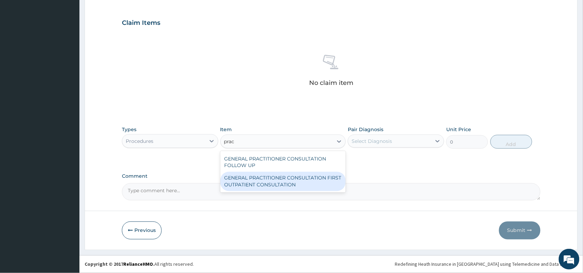
click at [311, 174] on div "GENERAL PRACTITIONER CONSULTATION FIRST OUTPATIENT CONSULTATION" at bounding box center [283, 181] width 126 height 19
type input "3370.125"
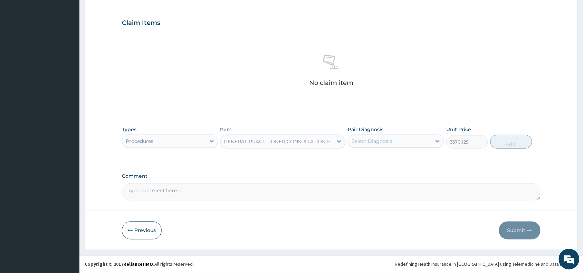
click at [399, 136] on div "Select Diagnosis" at bounding box center [389, 141] width 83 height 11
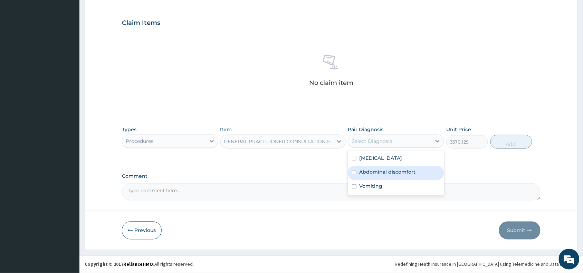
click at [408, 158] on div "Typhoid fever" at bounding box center [396, 159] width 96 height 14
checkbox input "true"
drag, startPoint x: 401, startPoint y: 169, endPoint x: 384, endPoint y: 189, distance: 26.2
click at [398, 174] on label "Abdominal discomfort" at bounding box center [387, 172] width 56 height 7
checkbox input "true"
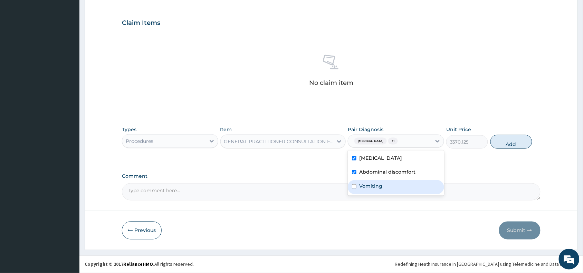
click at [384, 189] on div "Vomiting" at bounding box center [396, 187] width 96 height 14
checkbox input "true"
click at [509, 143] on button "Add" at bounding box center [512, 142] width 42 height 14
type input "0"
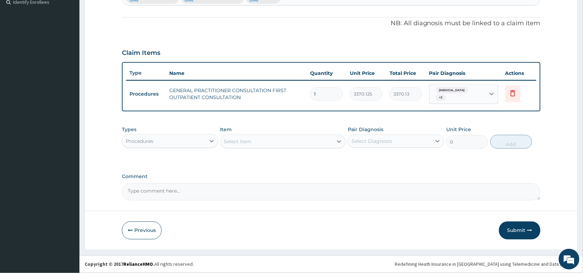
scroll to position [192, 0]
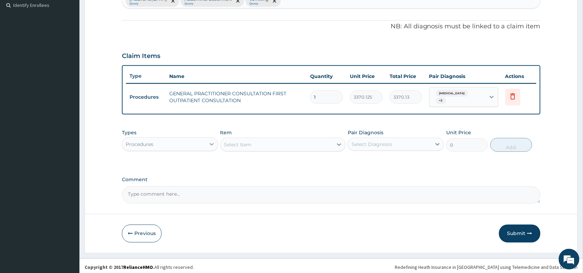
click at [206, 138] on div at bounding box center [212, 144] width 12 height 12
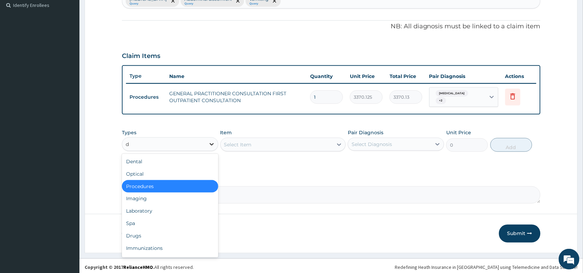
type input "dr"
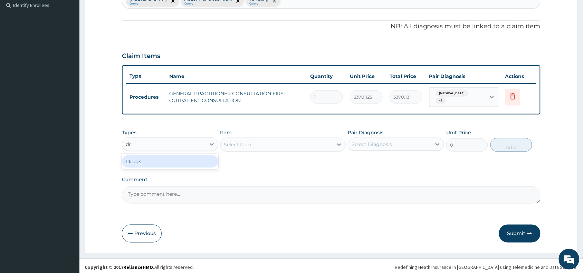
click at [183, 156] on div "Drugs" at bounding box center [170, 161] width 96 height 12
click at [303, 139] on div "Select Item" at bounding box center [277, 144] width 113 height 11
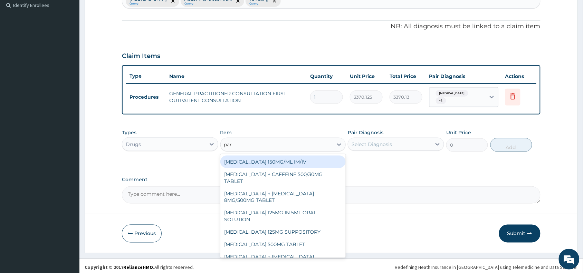
type input "para"
click at [308, 161] on div "PARACETAMOL 150MG/ML IM/IV" at bounding box center [283, 162] width 126 height 12
type input "300"
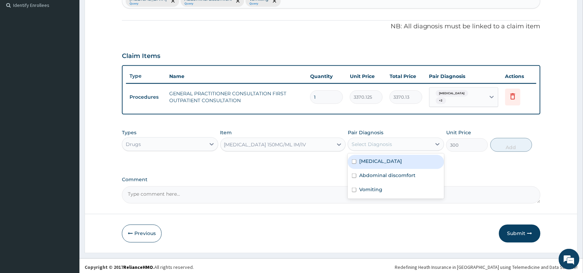
click at [392, 140] on div "Select Diagnosis" at bounding box center [389, 144] width 83 height 11
click at [394, 159] on div "Typhoid fever" at bounding box center [396, 162] width 96 height 14
checkbox input "true"
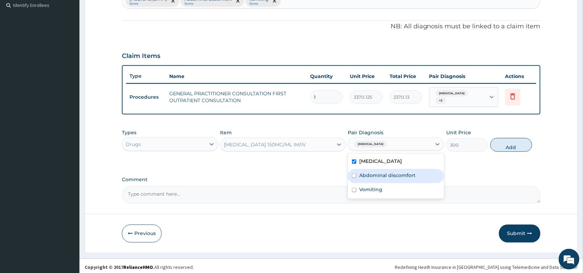
click at [393, 169] on div "Abdominal discomfort" at bounding box center [396, 176] width 96 height 14
checkbox input "true"
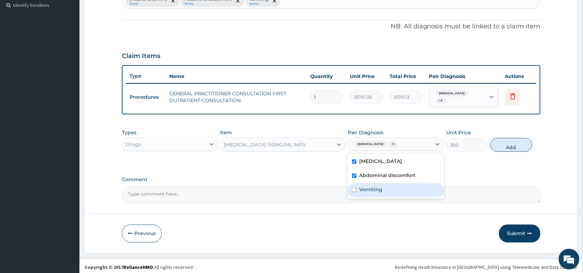
click at [387, 183] on div "Vomiting" at bounding box center [396, 190] width 96 height 14
checkbox input "true"
click at [497, 139] on button "Add" at bounding box center [512, 145] width 42 height 14
type input "0"
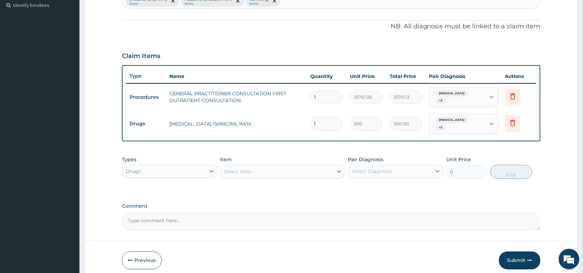
type input "0.00"
type input "4"
type input "1200.00"
type input "4"
click at [300, 166] on div "Select Item" at bounding box center [277, 171] width 113 height 11
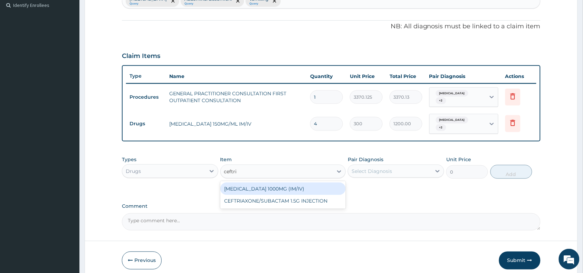
type input "ceftria"
click at [305, 183] on div "[MEDICAL_DATA] 1000MG (IM/IV)" at bounding box center [283, 189] width 126 height 12
type input "2415"
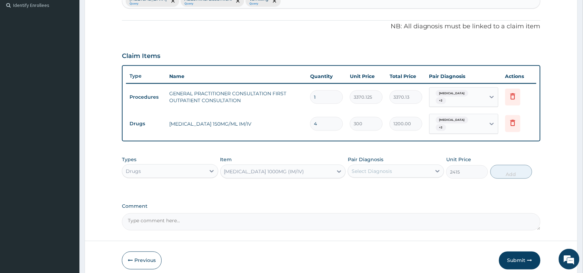
click at [381, 156] on label "Pair Diagnosis" at bounding box center [366, 159] width 36 height 7
click at [382, 168] on div "Select Diagnosis" at bounding box center [372, 171] width 40 height 7
click at [381, 185] on label "Typhoid fever" at bounding box center [380, 188] width 43 height 7
checkbox input "true"
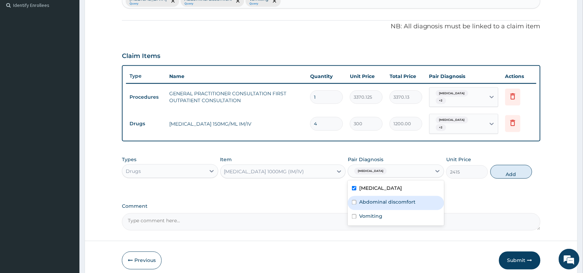
click at [377, 199] on label "Abdominal discomfort" at bounding box center [387, 202] width 56 height 7
checkbox input "true"
click at [379, 213] on label "Vomiting" at bounding box center [370, 216] width 23 height 7
checkbox input "true"
click at [508, 167] on button "Add" at bounding box center [512, 172] width 42 height 14
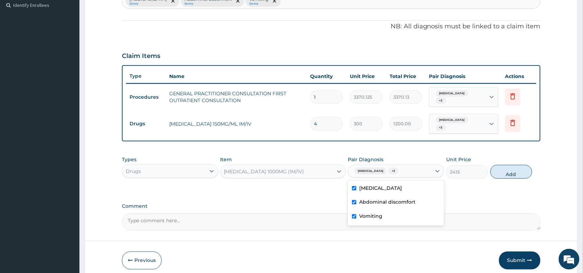
type input "0"
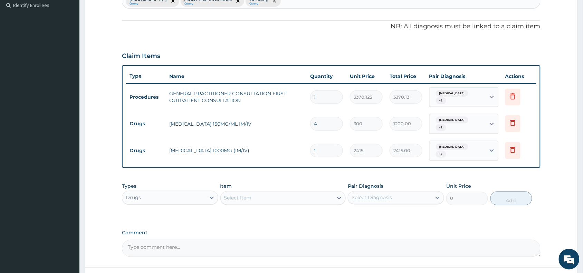
click at [299, 193] on div "Select Item" at bounding box center [277, 198] width 113 height 11
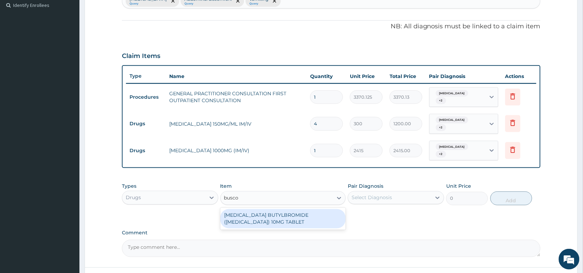
type input "buscop"
click at [328, 209] on div "[MEDICAL_DATA] BUTYLBROMIDE ([MEDICAL_DATA]) 10MG TABLET" at bounding box center [283, 218] width 126 height 19
type input "69"
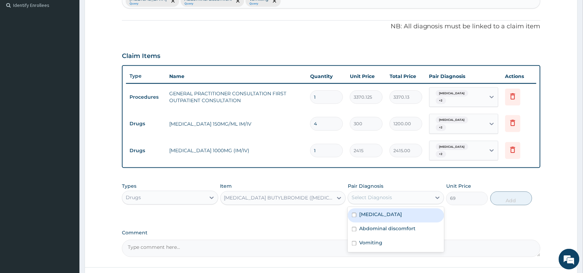
drag, startPoint x: 388, startPoint y: 194, endPoint x: 390, endPoint y: 189, distance: 5.6
click at [388, 194] on div "Select Diagnosis" at bounding box center [389, 197] width 83 height 11
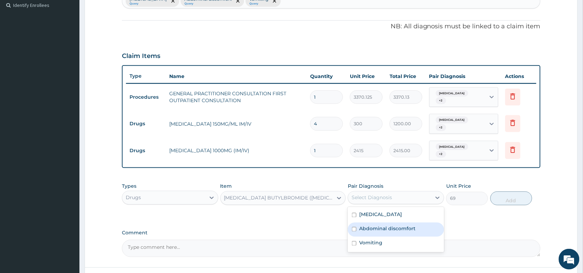
click at [393, 226] on label "Abdominal discomfort" at bounding box center [387, 229] width 56 height 7
checkbox input "true"
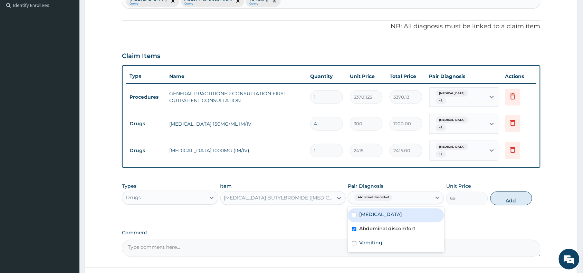
click at [512, 192] on button "Add" at bounding box center [512, 199] width 42 height 14
type input "0"
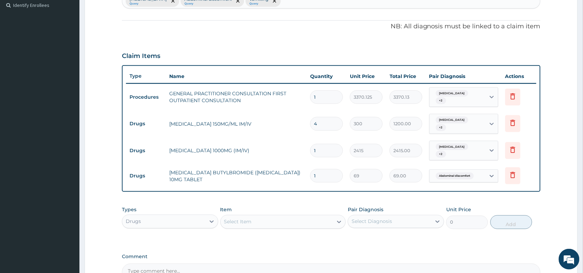
click at [268, 217] on div "Select Item" at bounding box center [277, 222] width 113 height 11
type input "onda"
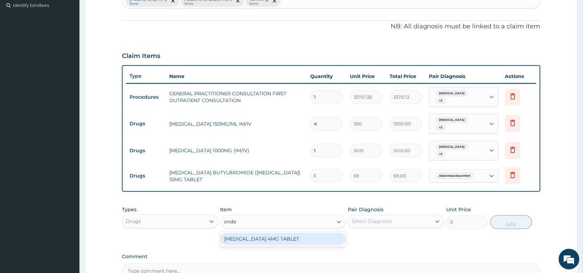
click at [304, 233] on div "[MEDICAL_DATA] 4MG TABLET" at bounding box center [283, 239] width 126 height 12
type input "204"
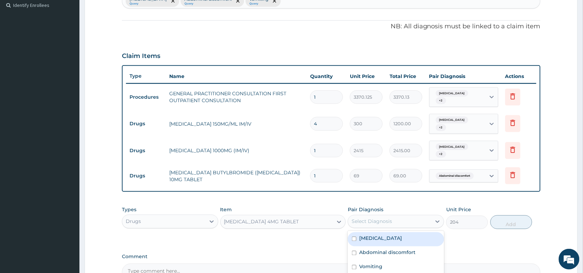
click at [393, 216] on div "Select Diagnosis" at bounding box center [389, 221] width 83 height 11
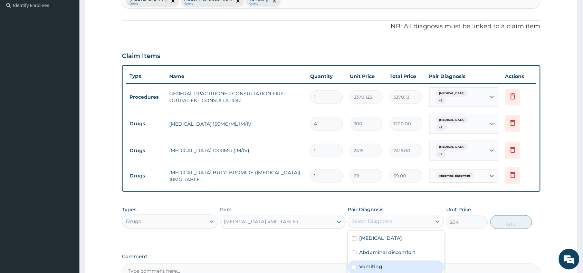
drag, startPoint x: 403, startPoint y: 251, endPoint x: 400, endPoint y: 261, distance: 10.4
click at [400, 261] on div "Typhoid fever Abdominal discomfort Vomiting" at bounding box center [396, 253] width 96 height 45
click at [400, 261] on div "Vomiting" at bounding box center [396, 268] width 96 height 14
checkbox input "true"
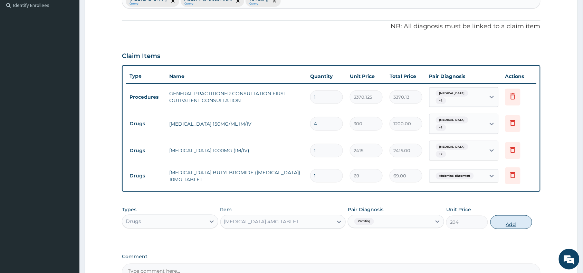
click at [514, 217] on button "Add" at bounding box center [512, 223] width 42 height 14
type input "0"
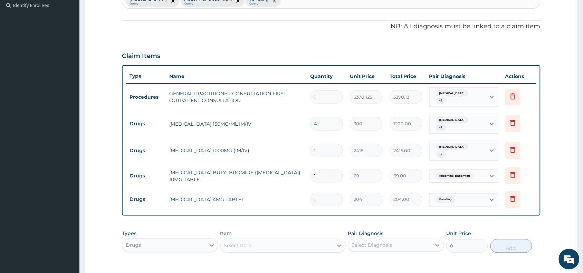
type input "0.00"
type input "2"
type input "408.00"
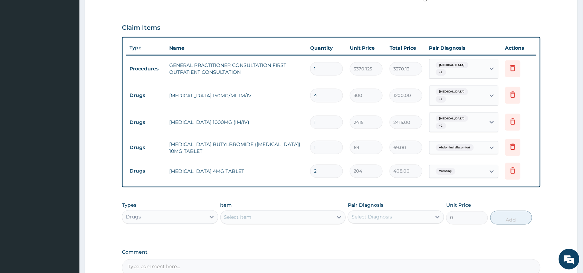
scroll to position [235, 0]
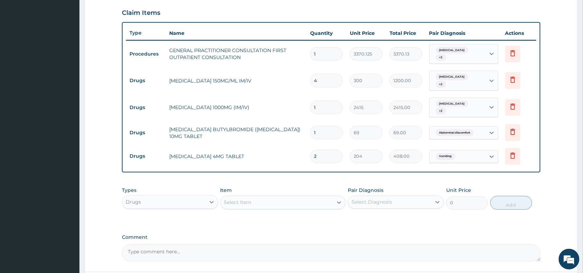
type input "2"
click at [256, 197] on div "Select Item" at bounding box center [277, 202] width 113 height 11
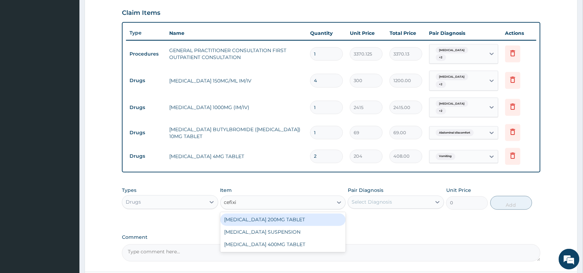
type input "cefixi"
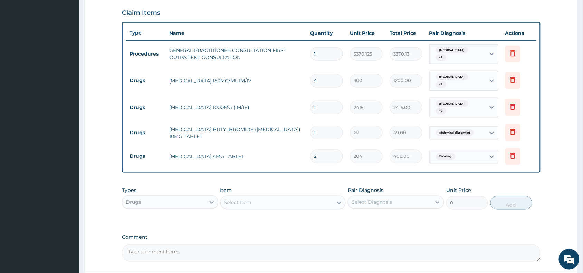
click at [329, 126] on input "1" at bounding box center [326, 132] width 33 height 13
type input "0.00"
type input "7"
type input "483.00"
type input "7"
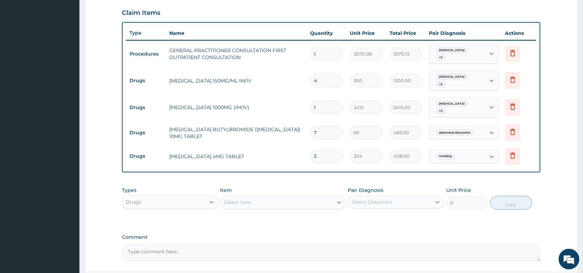
click at [328, 150] on input "2" at bounding box center [326, 156] width 33 height 13
type input "0.00"
type input "8"
type input "1632.00"
type input "8"
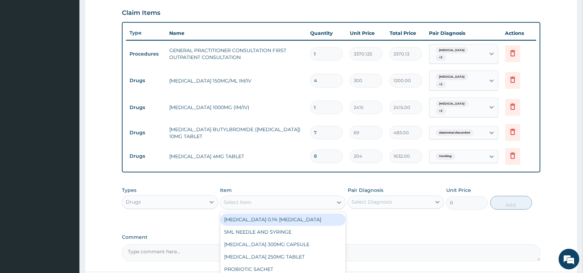
click at [275, 197] on div "Select Item" at bounding box center [277, 202] width 113 height 11
type input "para"
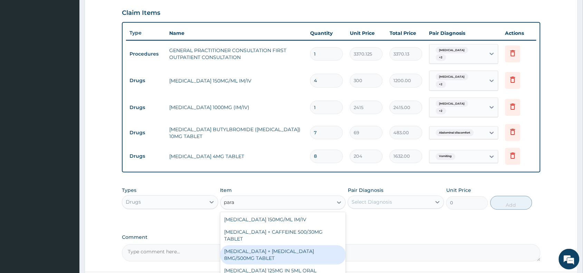
scroll to position [287, 0]
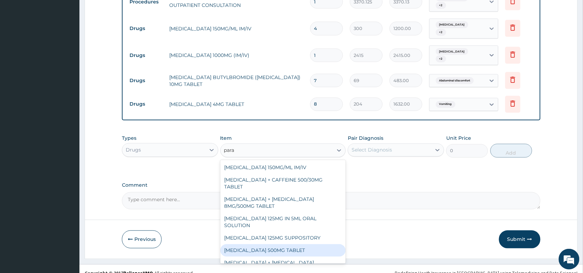
click at [289, 245] on div "[MEDICAL_DATA] 500MG TABLET" at bounding box center [283, 251] width 126 height 12
type input "30"
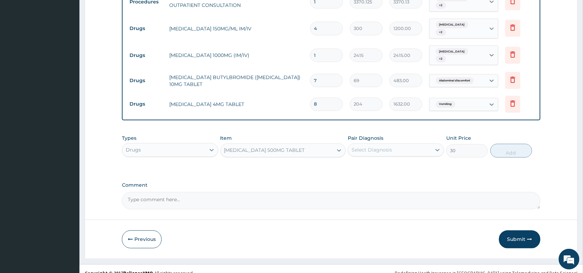
click at [372, 147] on div "Select Diagnosis" at bounding box center [372, 150] width 40 height 7
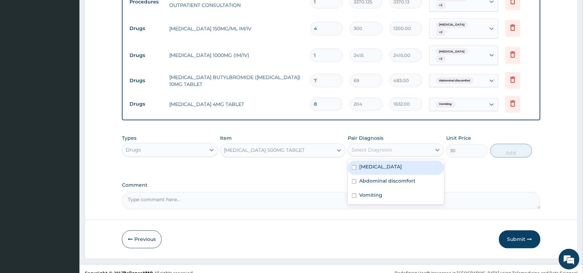
click at [377, 163] on div "Typhoid fever" at bounding box center [396, 168] width 96 height 14
checkbox input "true"
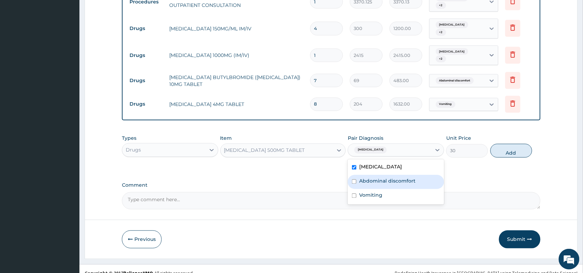
click at [379, 178] on label "Abdominal discomfort" at bounding box center [387, 181] width 56 height 7
checkbox input "true"
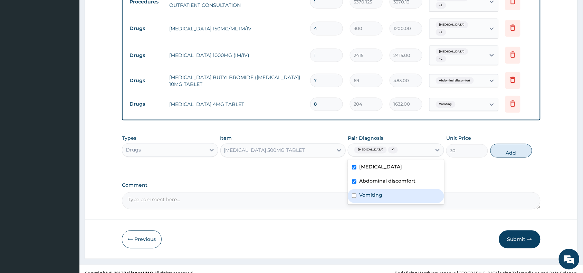
click at [379, 192] on label "Vomiting" at bounding box center [370, 195] width 23 height 7
checkbox input "true"
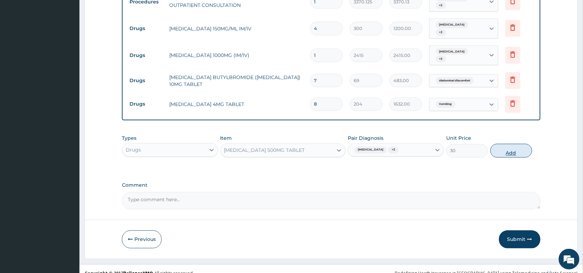
click at [499, 145] on button "Add" at bounding box center [512, 151] width 42 height 14
type input "0"
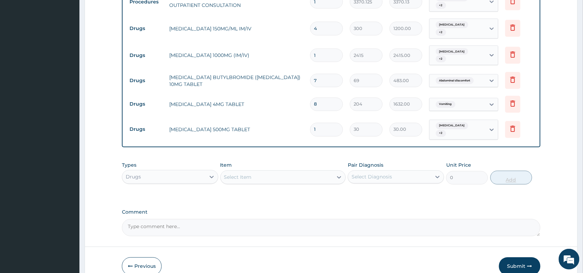
type input "18"
type input "540.00"
type input "18"
click at [514, 258] on button "Submit" at bounding box center [519, 267] width 41 height 18
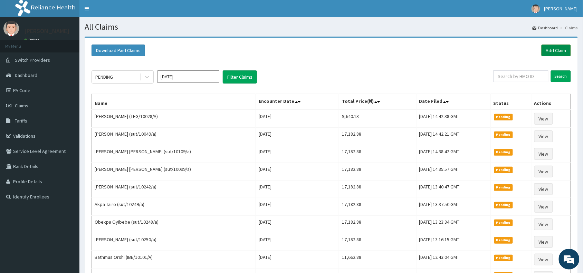
click at [545, 48] on link "Add Claim" at bounding box center [556, 51] width 29 height 12
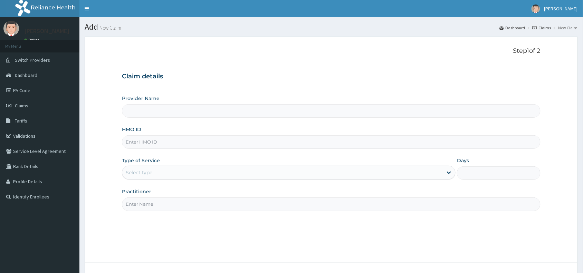
click at [199, 145] on input "HMO ID" at bounding box center [331, 141] width 419 height 13
type input "Reliance Family Clinics (RFC) - [GEOGRAPHIC_DATA]"
paste input "JEC/10024/A"
type input "JEC/10024/A"
click at [171, 177] on div "Select type" at bounding box center [282, 172] width 321 height 11
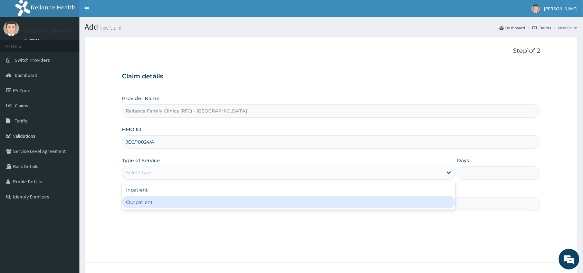
click at [184, 207] on div "Outpatient" at bounding box center [289, 202] width 334 height 12
type input "1"
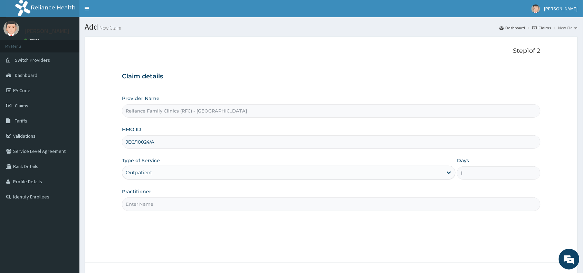
click at [185, 204] on input "Practitioner" at bounding box center [331, 204] width 419 height 13
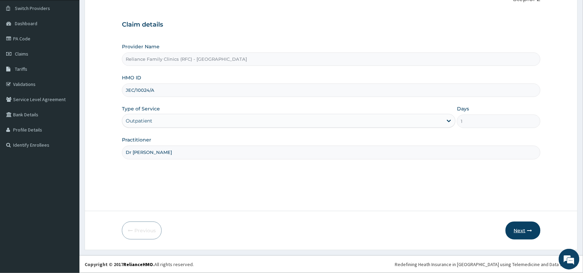
type input "Dr [PERSON_NAME]"
click at [525, 227] on button "Next" at bounding box center [523, 231] width 35 height 18
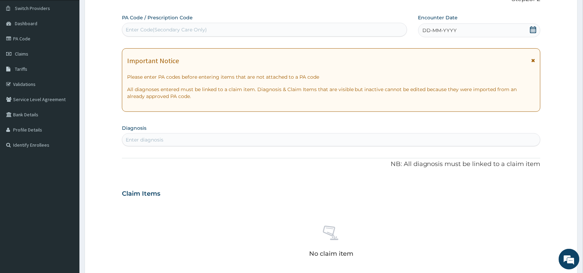
scroll to position [0, 0]
click at [460, 29] on div "DD-MM-YYYY" at bounding box center [479, 30] width 122 height 14
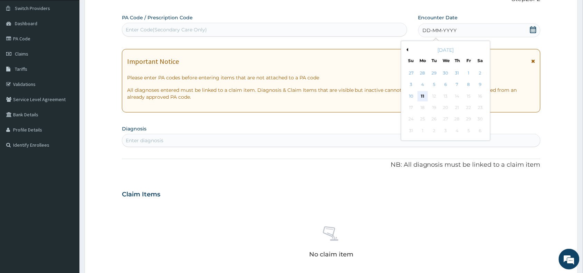
click at [424, 93] on div "11" at bounding box center [423, 96] width 10 height 10
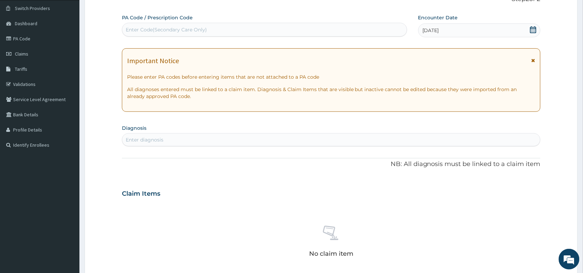
click at [328, 140] on div "Enter diagnosis" at bounding box center [331, 139] width 418 height 11
type input "mala"
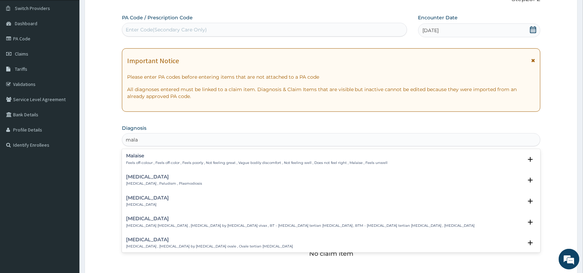
click at [151, 179] on h4 "[MEDICAL_DATA]" at bounding box center [164, 176] width 76 height 5
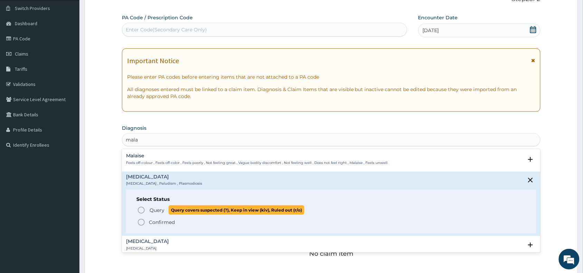
click at [158, 208] on span "Query" at bounding box center [157, 210] width 15 height 7
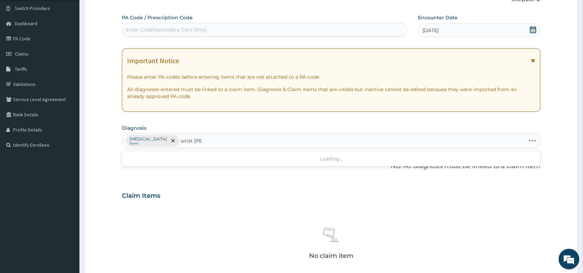
type input "wrist pain"
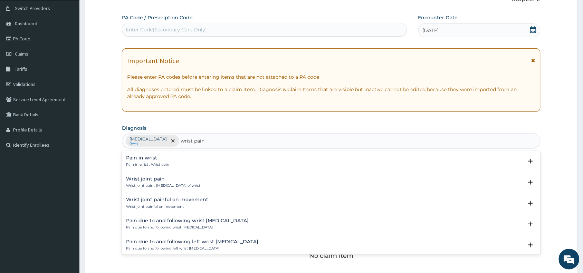
click at [163, 165] on p "Pain in wrist , Wrist pain" at bounding box center [147, 164] width 43 height 5
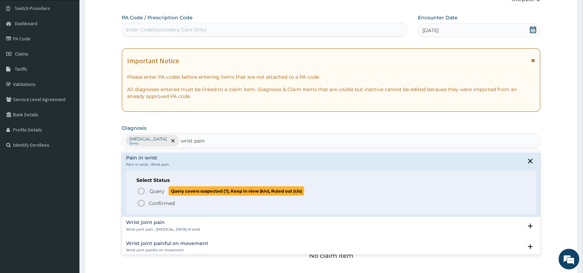
click at [152, 189] on span "Query" at bounding box center [157, 191] width 15 height 7
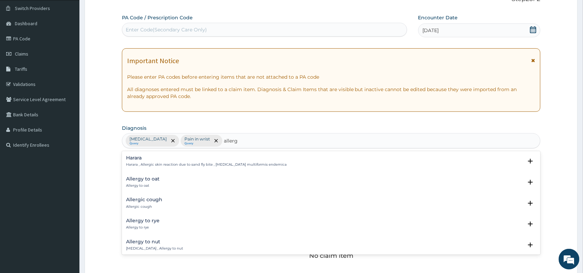
type input "allerg"
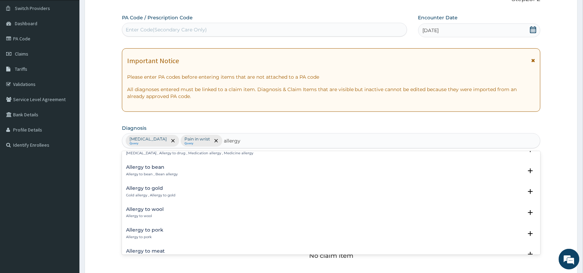
scroll to position [104, 0]
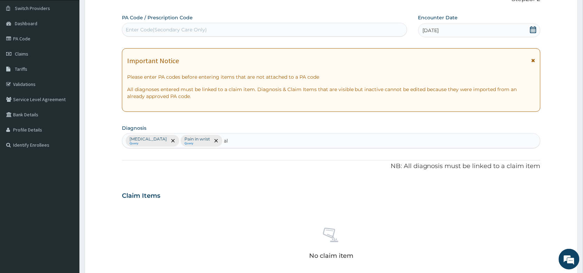
type input "a"
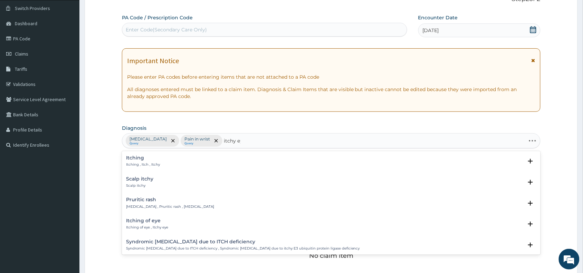
type input "itchy eye"
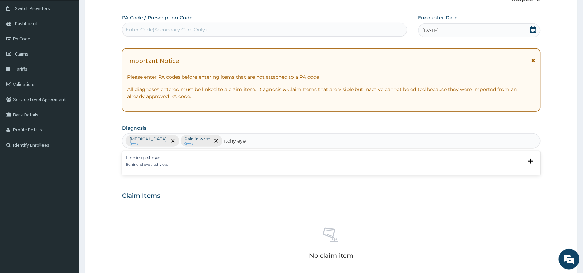
click at [143, 161] on h4 "Itching of eye" at bounding box center [147, 157] width 42 height 5
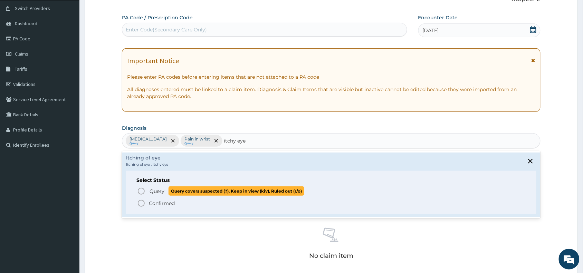
click at [163, 192] on span "Query" at bounding box center [157, 191] width 15 height 7
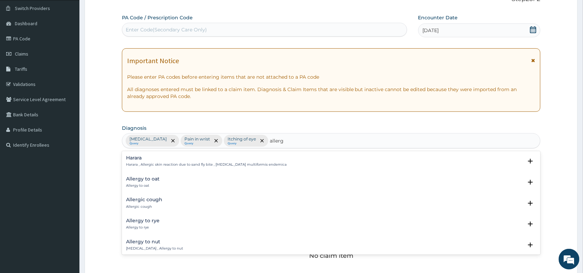
type input "allerg"
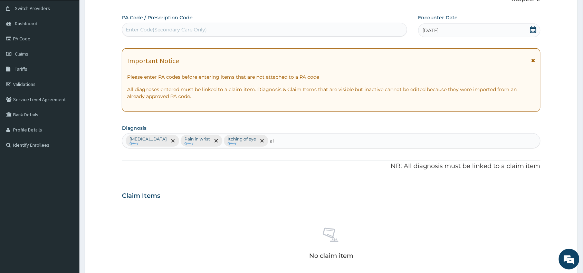
type input "a"
type input "h"
type input "[MEDICAL_DATA]"
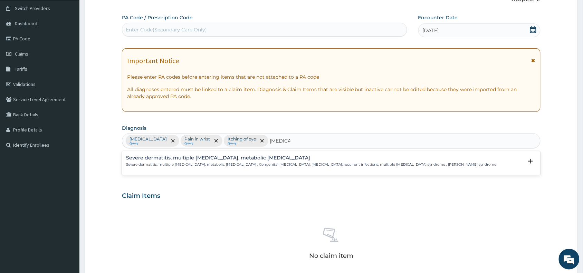
click at [171, 166] on p "Severe dermatitis, multiple [MEDICAL_DATA], metabolic [MEDICAL_DATA] , Congenit…" at bounding box center [311, 164] width 371 height 5
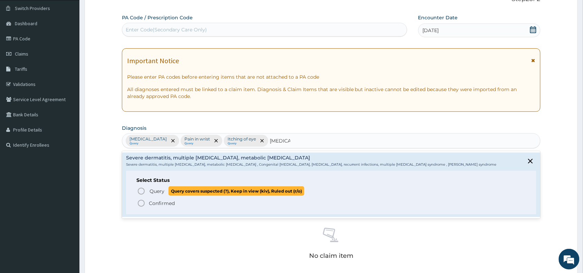
click at [162, 193] on span "Query" at bounding box center [157, 191] width 15 height 7
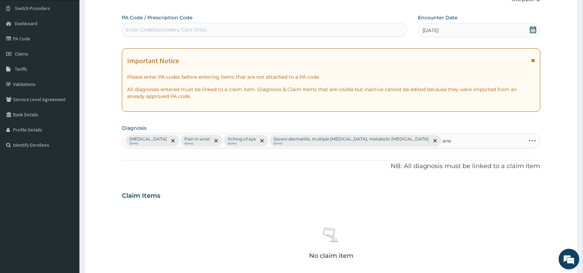
type input "anem"
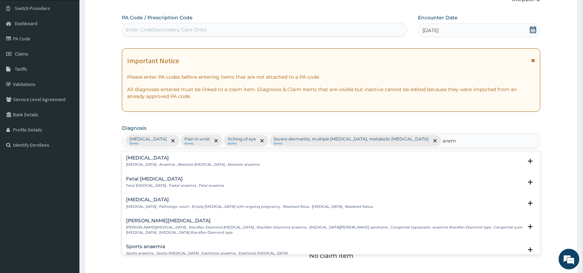
click at [148, 164] on p "[MEDICAL_DATA] , Anaemia , Absolute [MEDICAL_DATA] , Absolute anaemia" at bounding box center [193, 164] width 134 height 5
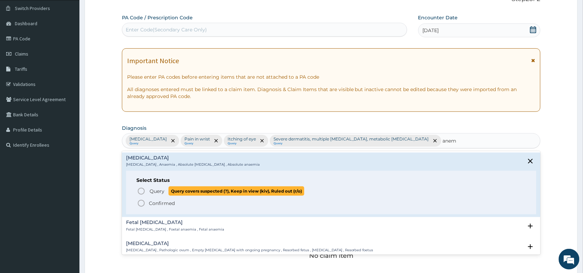
click at [146, 190] on span "Query Query covers suspected (?), Keep in view (kiv), Ruled out (r/o)" at bounding box center [331, 191] width 389 height 9
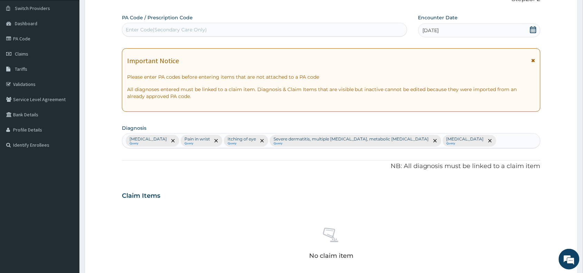
scroll to position [225, 0]
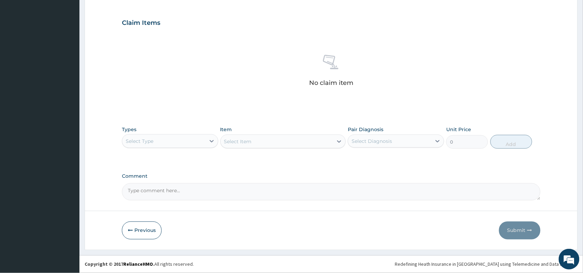
click at [190, 139] on div "Select Type" at bounding box center [163, 141] width 83 height 11
type input "pr"
click at [190, 153] on div "Procedures" at bounding box center [170, 158] width 96 height 12
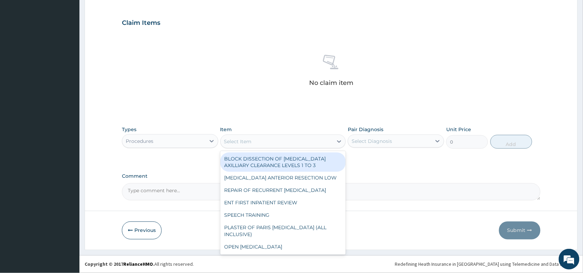
click at [311, 143] on div "Select Item" at bounding box center [277, 141] width 113 height 11
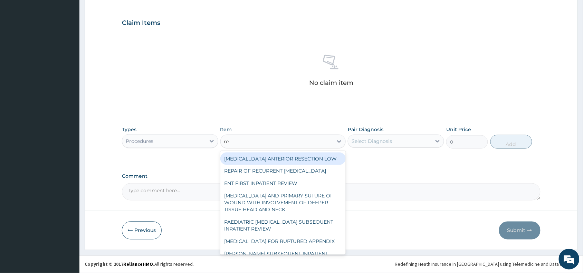
type input "reg"
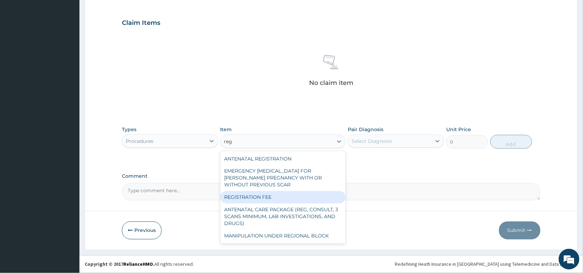
click at [293, 195] on div "REGISTRATION FEE" at bounding box center [283, 197] width 126 height 12
type input "2042.5"
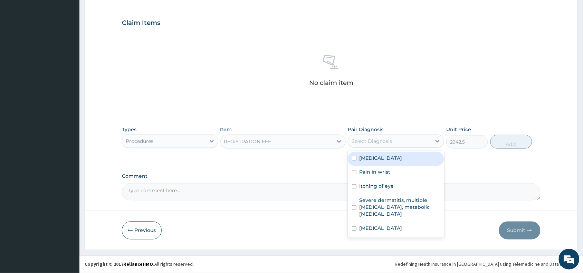
click at [386, 140] on div "Select Diagnosis" at bounding box center [372, 141] width 40 height 7
drag, startPoint x: 391, startPoint y: 154, endPoint x: 391, endPoint y: 164, distance: 10.0
click at [391, 159] on div "[MEDICAL_DATA]" at bounding box center [396, 159] width 96 height 14
checkbox input "true"
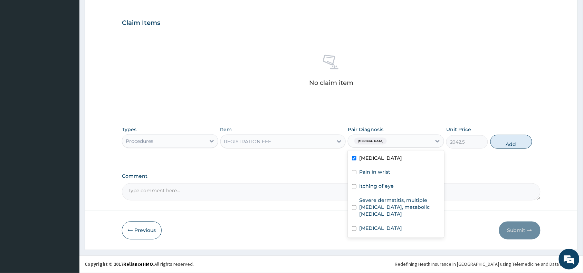
drag, startPoint x: 391, startPoint y: 169, endPoint x: 391, endPoint y: 174, distance: 4.5
click at [391, 172] on div "Pain in wrist" at bounding box center [396, 173] width 96 height 14
checkbox input "true"
drag, startPoint x: 387, startPoint y: 183, endPoint x: 385, endPoint y: 199, distance: 15.8
click at [387, 185] on label "Itching of eye" at bounding box center [376, 186] width 35 height 7
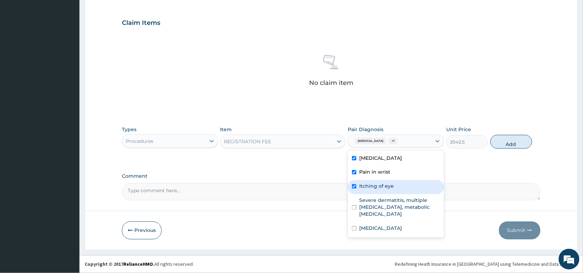
checkbox input "true"
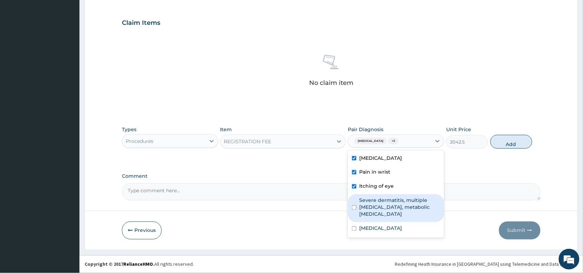
click at [385, 201] on label "Severe dermatitis, multiple [MEDICAL_DATA], metabolic [MEDICAL_DATA]" at bounding box center [399, 207] width 81 height 21
checkbox input "true"
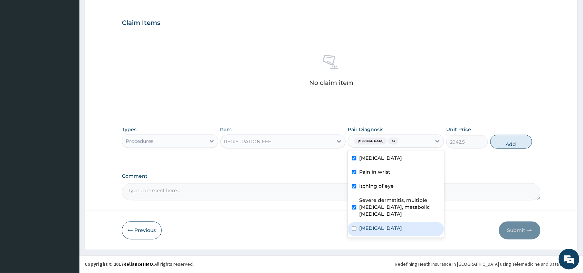
click at [382, 225] on div "[MEDICAL_DATA]" at bounding box center [396, 230] width 96 height 14
checkbox input "true"
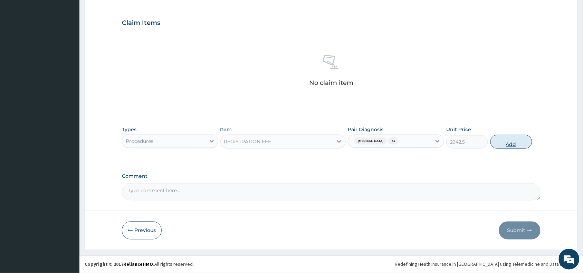
click at [501, 146] on button "Add" at bounding box center [512, 142] width 42 height 14
type input "0"
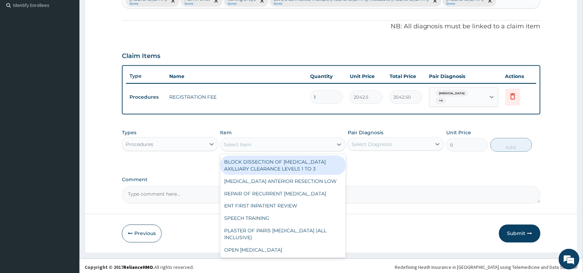
click at [256, 142] on div "Select Item" at bounding box center [277, 144] width 113 height 11
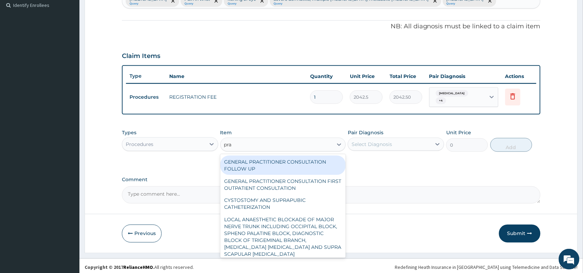
type input "prac"
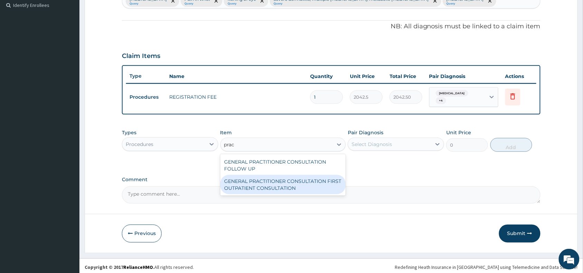
click at [261, 175] on div "GENERAL PRACTITIONER CONSULTATION FIRST OUTPATIENT CONSULTATION" at bounding box center [283, 184] width 126 height 19
type input "3370.125"
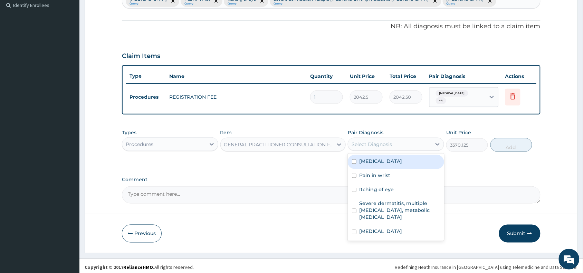
click at [391, 144] on div "Select Diagnosis" at bounding box center [372, 144] width 40 height 7
click at [390, 161] on div "[MEDICAL_DATA]" at bounding box center [396, 162] width 96 height 14
checkbox input "true"
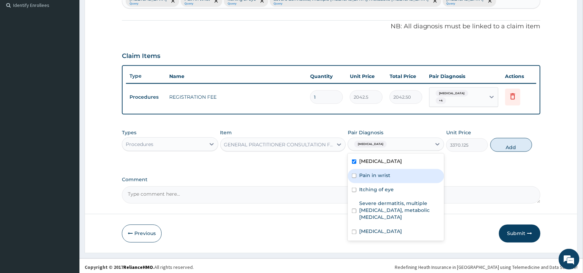
drag, startPoint x: 390, startPoint y: 171, endPoint x: 389, endPoint y: 174, distance: 3.7
click at [390, 172] on div "Pain in wrist" at bounding box center [396, 176] width 96 height 14
checkbox input "true"
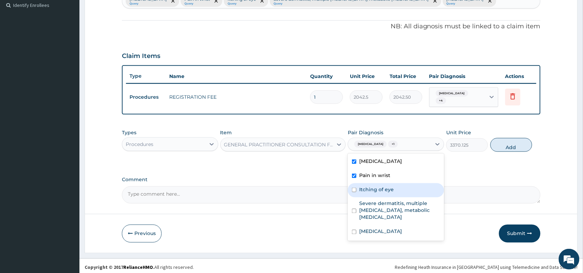
drag, startPoint x: 386, startPoint y: 186, endPoint x: 384, endPoint y: 208, distance: 22.2
click at [385, 189] on label "Itching of eye" at bounding box center [376, 189] width 35 height 7
checkbox input "true"
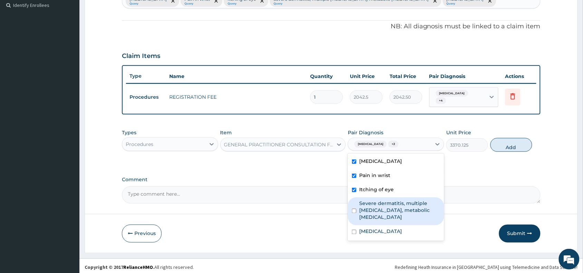
click at [384, 210] on label "Severe dermatitis, multiple [MEDICAL_DATA], metabolic [MEDICAL_DATA]" at bounding box center [399, 210] width 81 height 21
checkbox input "true"
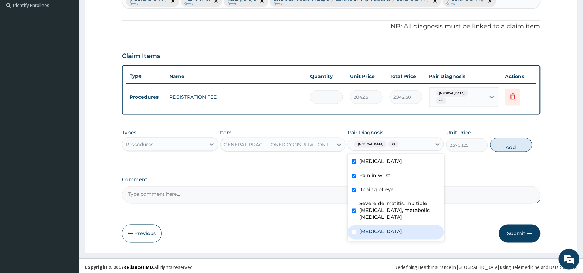
click at [377, 228] on label "[MEDICAL_DATA]" at bounding box center [380, 231] width 43 height 7
checkbox input "true"
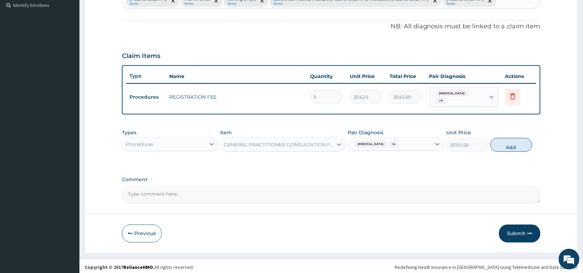
drag, startPoint x: 499, startPoint y: 142, endPoint x: 339, endPoint y: 153, distance: 159.6
click at [499, 142] on button "Add" at bounding box center [512, 145] width 42 height 14
type input "0"
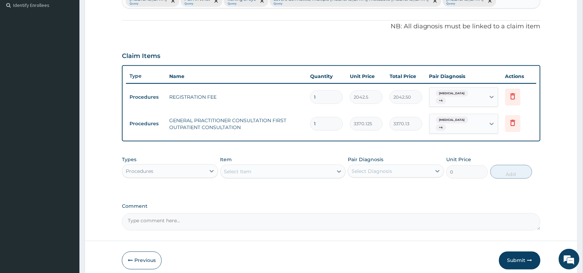
click at [172, 166] on div "Procedures" at bounding box center [163, 171] width 83 height 11
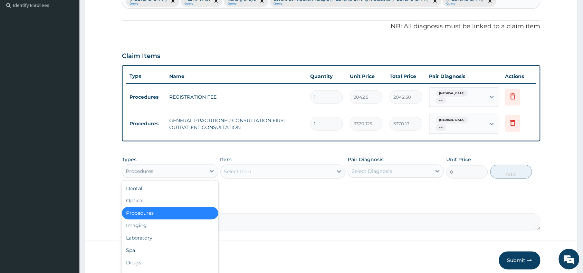
type input "la"
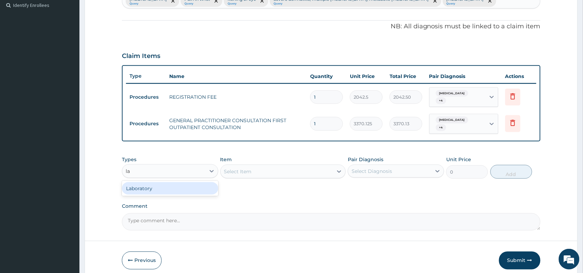
click at [170, 182] on div "Laboratory" at bounding box center [170, 188] width 96 height 12
click at [310, 169] on div "Select Item" at bounding box center [277, 171] width 113 height 11
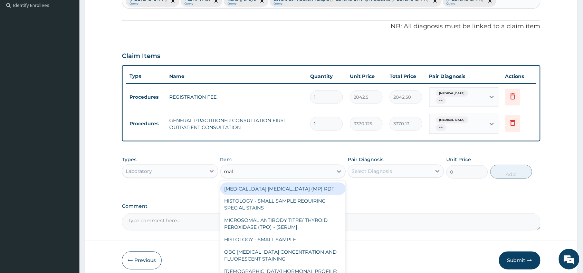
type input "mala"
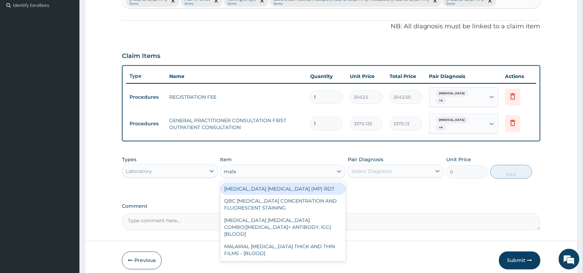
click at [322, 187] on div "[MEDICAL_DATA] [MEDICAL_DATA] (MP) RDT" at bounding box center [283, 189] width 126 height 12
type input "1531.875"
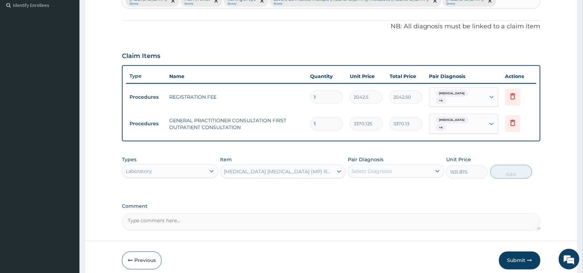
click at [387, 168] on div "Select Diagnosis" at bounding box center [372, 171] width 40 height 7
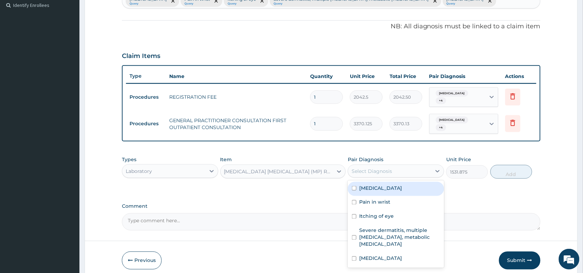
click at [384, 189] on div "[MEDICAL_DATA]" at bounding box center [396, 189] width 96 height 14
checkbox input "true"
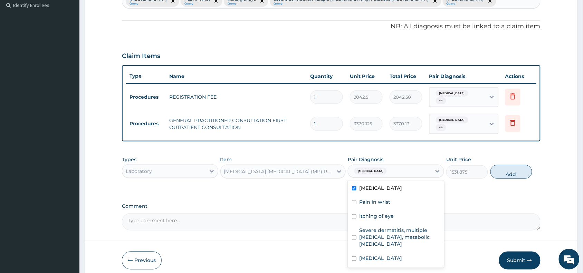
click at [501, 168] on button "Add" at bounding box center [512, 172] width 42 height 14
type input "0"
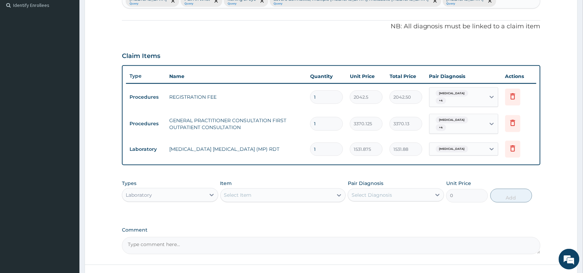
click at [257, 190] on div "Select Item" at bounding box center [277, 195] width 113 height 11
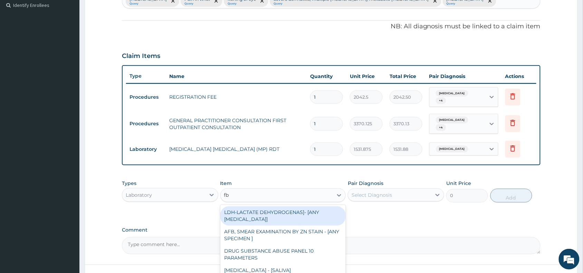
type input "fbc"
click at [269, 211] on div "FBC CBC-[MEDICAL_DATA] (HAEMOGRAM) - [BLOOD]" at bounding box center [283, 216] width 126 height 19
type input "4085"
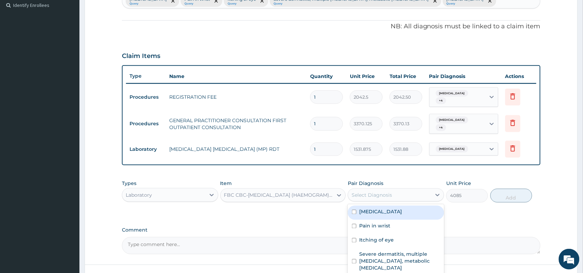
click at [386, 194] on div "Select Diagnosis" at bounding box center [389, 195] width 83 height 11
click at [384, 206] on div "[MEDICAL_DATA]" at bounding box center [396, 213] width 96 height 14
checkbox input "true"
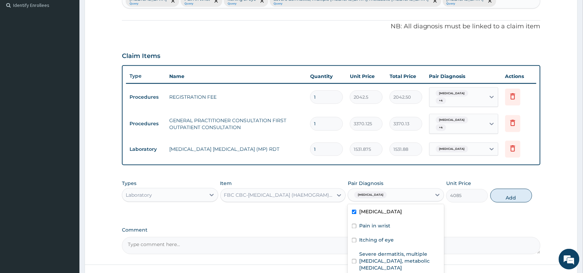
scroll to position [239, 0]
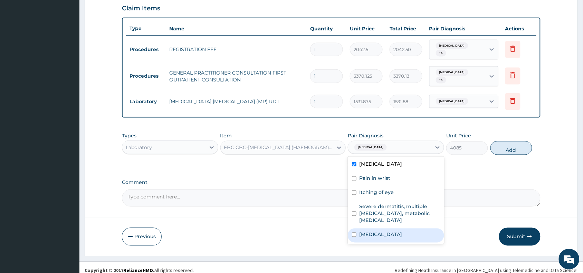
click at [399, 231] on div "[MEDICAL_DATA]" at bounding box center [396, 236] width 96 height 14
checkbox input "true"
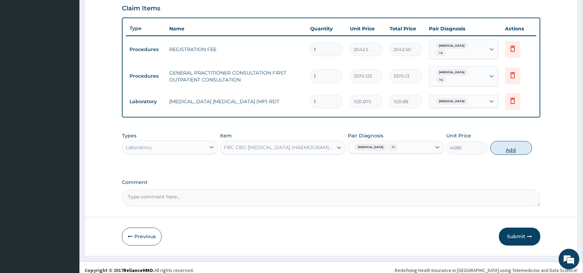
click at [510, 144] on button "Add" at bounding box center [512, 148] width 42 height 14
type input "0"
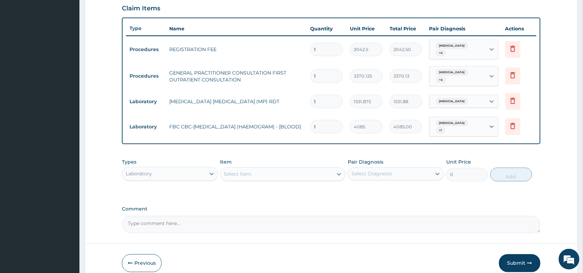
click at [276, 169] on div "Select Item" at bounding box center [277, 174] width 113 height 11
type input "parac"
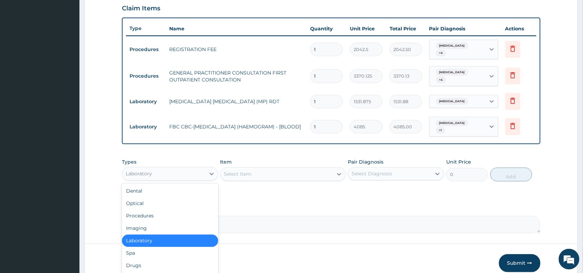
click at [183, 169] on div "Laboratory" at bounding box center [163, 174] width 83 height 11
type input "dr"
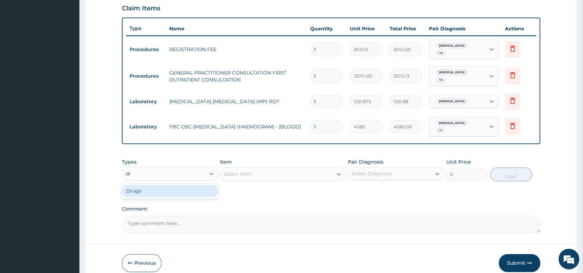
click at [179, 185] on div "Drugs" at bounding box center [170, 191] width 96 height 12
click at [294, 168] on div "Select Item" at bounding box center [283, 175] width 126 height 14
click at [300, 168] on div "Select Item" at bounding box center [283, 175] width 126 height 14
click at [316, 169] on div "Select Item" at bounding box center [277, 174] width 113 height 11
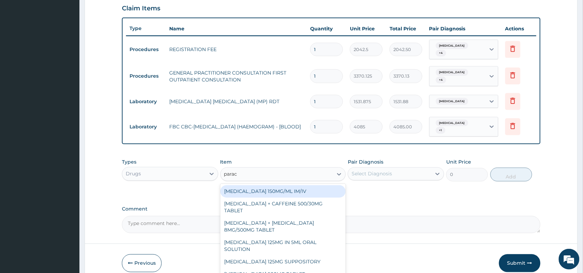
type input "parace"
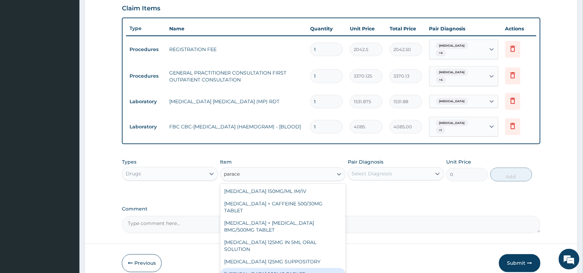
click at [304, 268] on div "[MEDICAL_DATA] 500MG TABLET" at bounding box center [283, 274] width 126 height 12
type input "30"
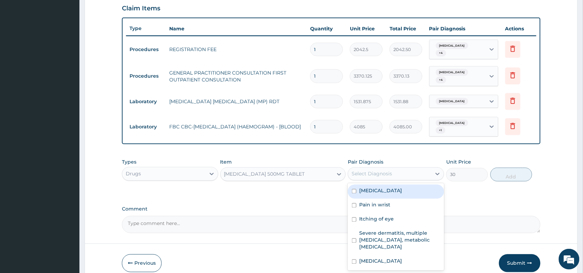
click at [407, 169] on div "Select Diagnosis" at bounding box center [389, 174] width 83 height 11
click at [384, 187] on div "[MEDICAL_DATA]" at bounding box center [396, 192] width 96 height 14
checkbox input "true"
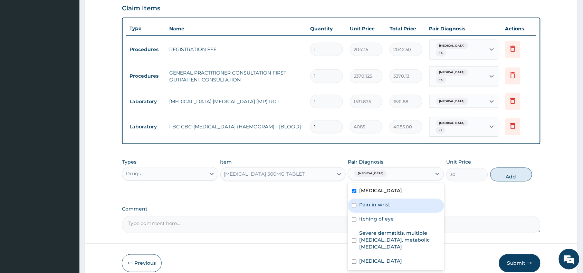
click at [388, 202] on label "Pain in wrist" at bounding box center [374, 205] width 31 height 7
checkbox input "true"
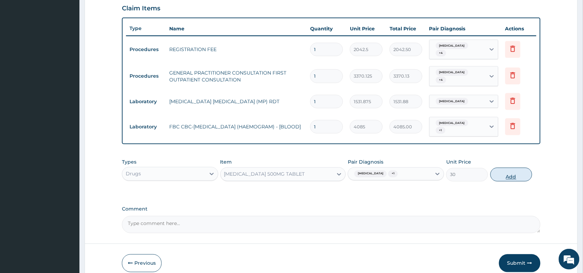
click at [505, 168] on button "Add" at bounding box center [512, 175] width 42 height 14
type input "0"
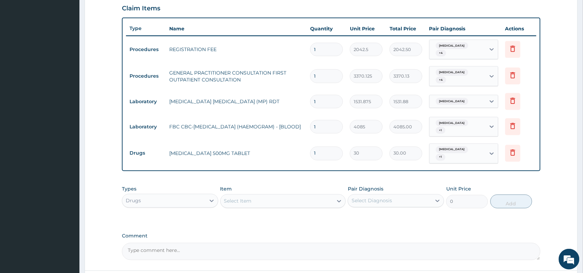
type input "18"
type input "540.00"
type input "18"
click at [283, 196] on div "Select Item" at bounding box center [277, 201] width 113 height 11
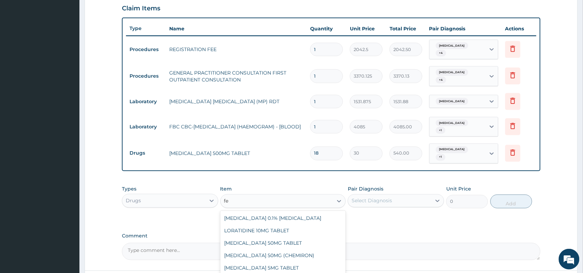
type input "f"
type input "fer"
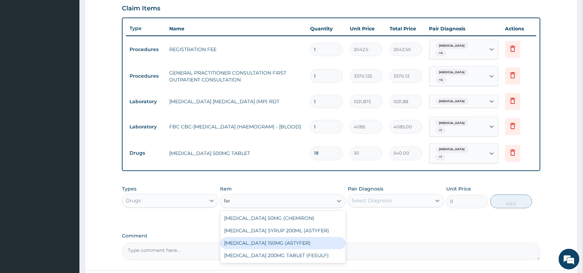
click at [299, 237] on div "[MEDICAL_DATA] 150MG (ASTYFER)" at bounding box center [283, 243] width 126 height 12
type input "260"
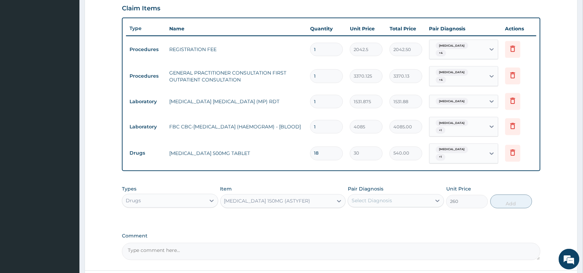
click at [362, 198] on div "Select Diagnosis" at bounding box center [372, 201] width 40 height 7
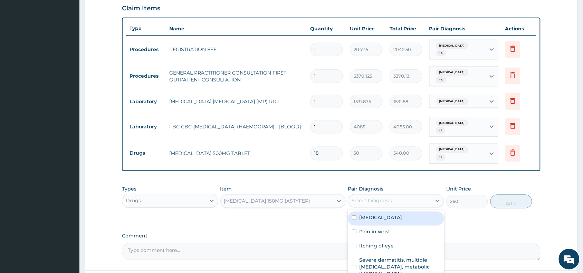
scroll to position [287, 0]
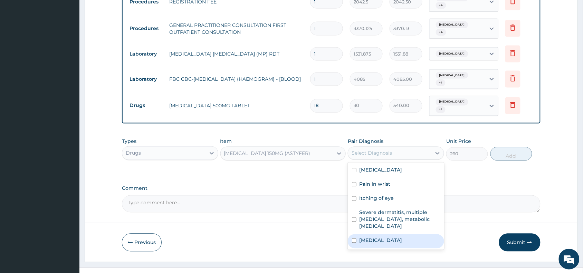
click at [378, 235] on div "[MEDICAL_DATA]" at bounding box center [396, 242] width 96 height 14
checkbox input "true"
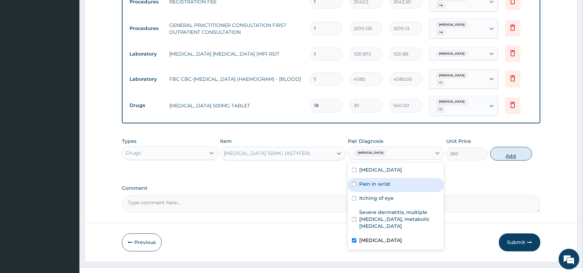
click at [512, 147] on button "Add" at bounding box center [512, 154] width 42 height 14
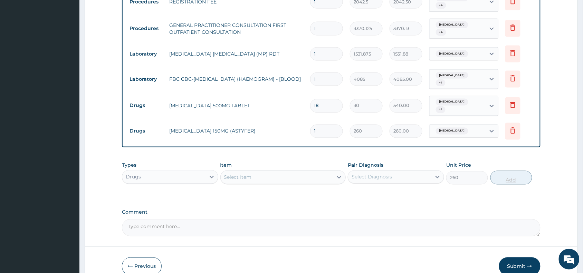
type input "0"
type input "14"
type input "3640.00"
type input "14"
drag, startPoint x: 174, startPoint y: 122, endPoint x: 276, endPoint y: 121, distance: 102.6
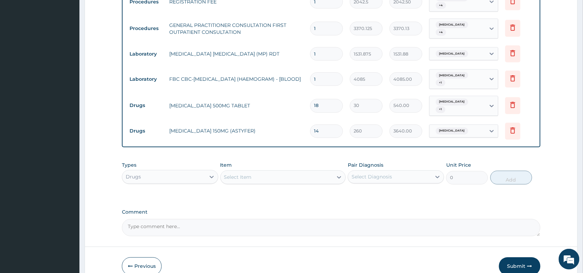
click at [276, 124] on td "[MEDICAL_DATA] 150MG (ASTYFER)" at bounding box center [236, 131] width 141 height 14
copy td "[MEDICAL_DATA] 150MG (ASTYFER)"
click at [206, 219] on textarea "Comment" at bounding box center [331, 227] width 419 height 17
paste textarea "[MEDICAL_DATA] 150MG (ASTYFER)"
type textarea "[MEDICAL_DATA] 150MG (ASTYFER) to be taken 2 times daily for 7 days;"
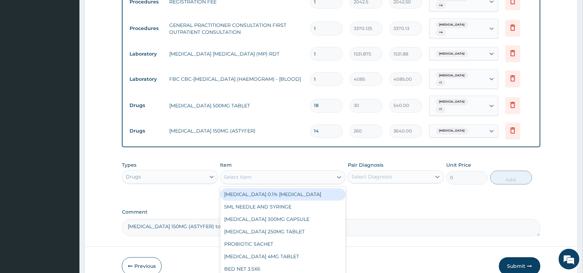
click at [276, 172] on div "Select Item" at bounding box center [277, 177] width 113 height 11
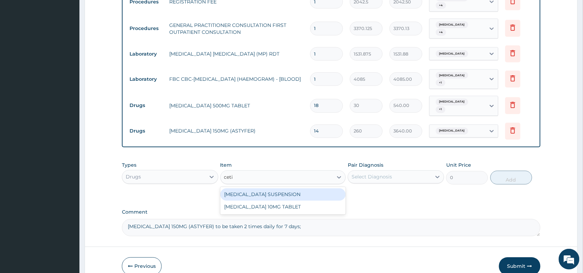
type input "cetir"
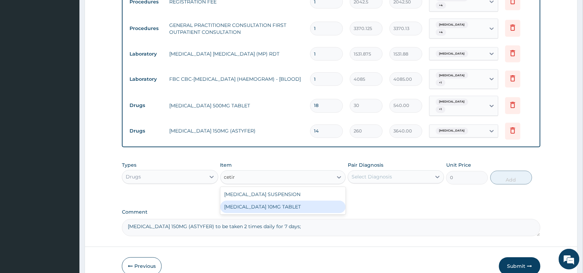
click at [295, 201] on div "[MEDICAL_DATA] 10MG TABLET" at bounding box center [283, 207] width 126 height 12
type input "115"
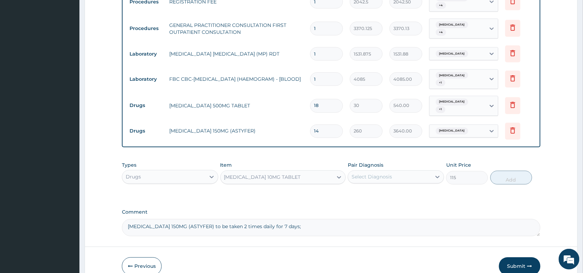
click at [392, 162] on div "Pair Diagnosis Select Diagnosis" at bounding box center [396, 173] width 96 height 23
click at [396, 172] on div "Select Diagnosis" at bounding box center [389, 177] width 83 height 11
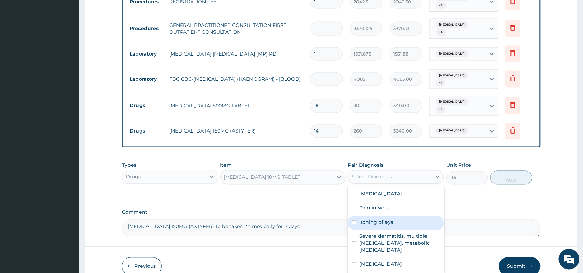
click at [402, 216] on div "Itching of eye" at bounding box center [396, 223] width 96 height 14
checkbox input "true"
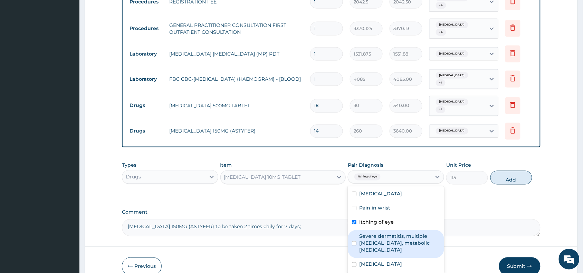
click at [404, 233] on label "Severe dermatitis, multiple [MEDICAL_DATA], metabolic [MEDICAL_DATA]" at bounding box center [399, 243] width 81 height 21
checkbox input "true"
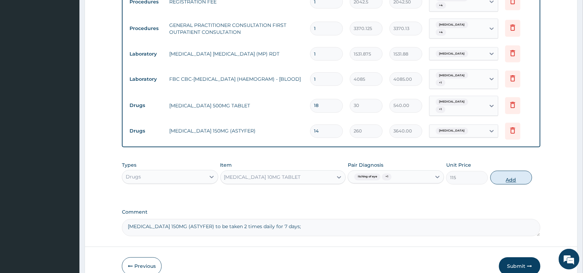
click at [511, 171] on button "Add" at bounding box center [512, 178] width 42 height 14
type input "0"
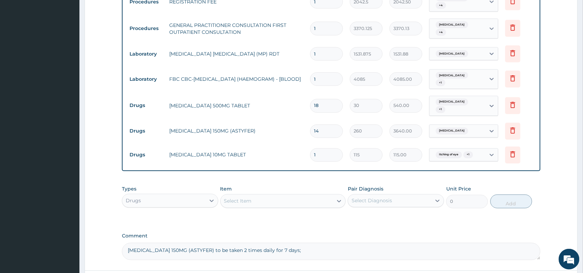
type input "0.00"
type input "5"
type input "575.00"
type input "5"
click at [271, 196] on div "Select Item" at bounding box center [277, 201] width 113 height 11
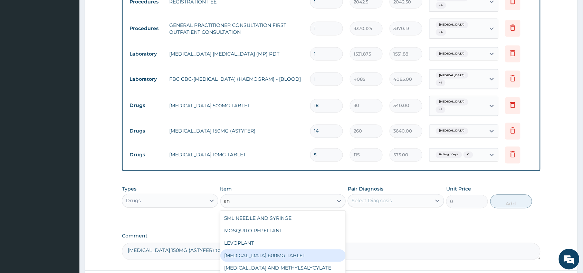
type input "a"
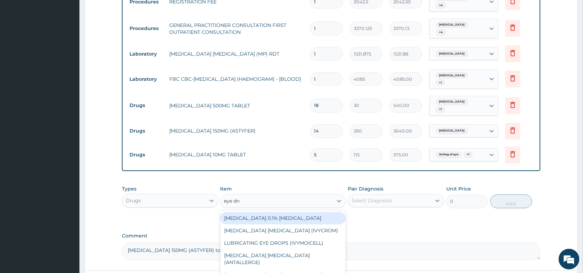
type input "[MEDICAL_DATA]"
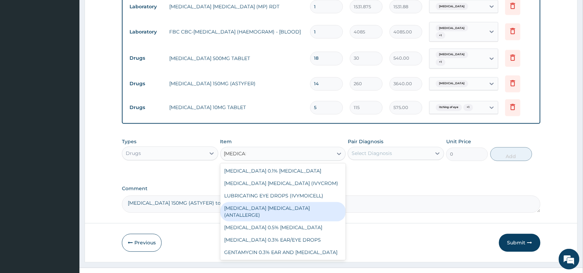
click at [270, 202] on div "[MEDICAL_DATA] [MEDICAL_DATA] (ANTALLERGE)" at bounding box center [283, 211] width 126 height 19
type input "2280"
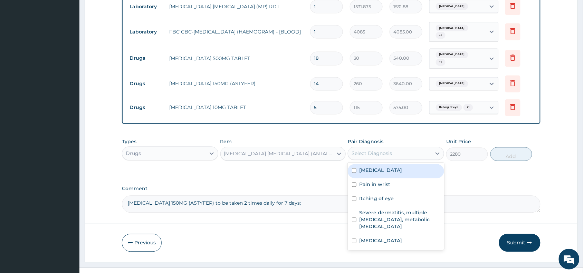
click at [400, 148] on div "Select Diagnosis" at bounding box center [389, 153] width 83 height 11
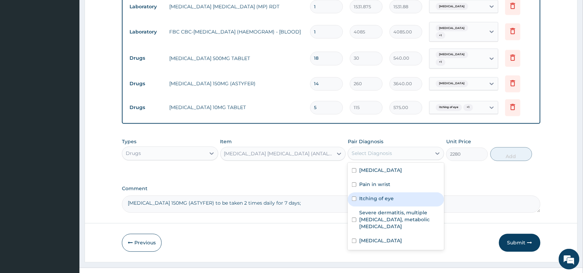
click at [391, 193] on div "Itching of eye" at bounding box center [396, 200] width 96 height 14
checkbox input "true"
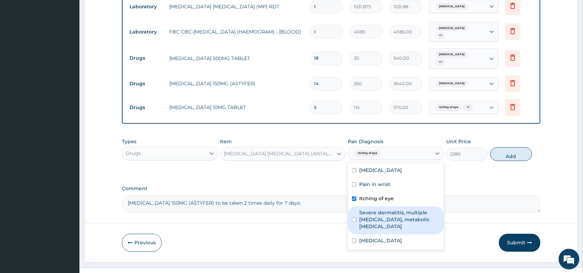
click at [396, 210] on label "Severe dermatitis, multiple [MEDICAL_DATA], metabolic [MEDICAL_DATA]" at bounding box center [399, 220] width 81 height 21
checkbox input "true"
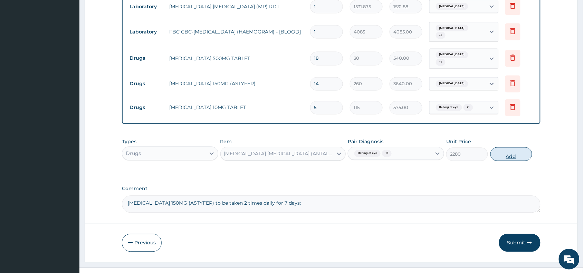
click at [501, 148] on button "Add" at bounding box center [512, 155] width 42 height 14
type input "0"
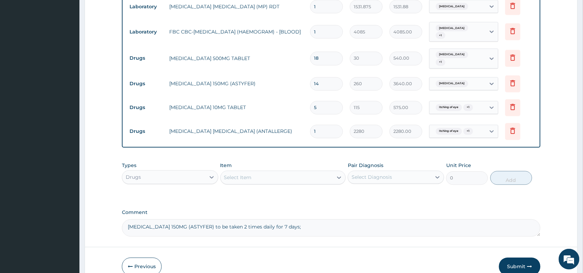
click at [282, 172] on div "Select Item" at bounding box center [277, 177] width 113 height 11
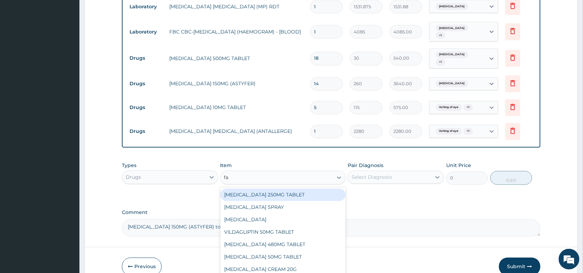
type input "f"
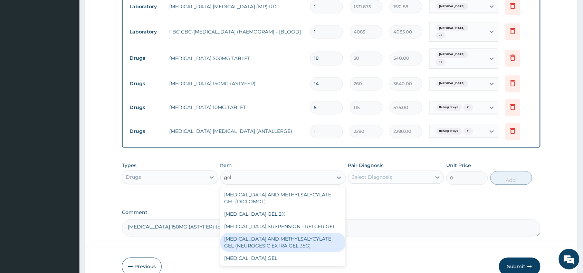
type input "gel"
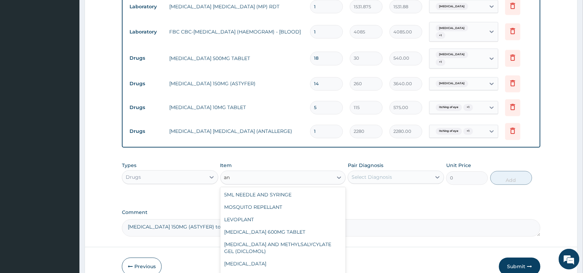
type input "a"
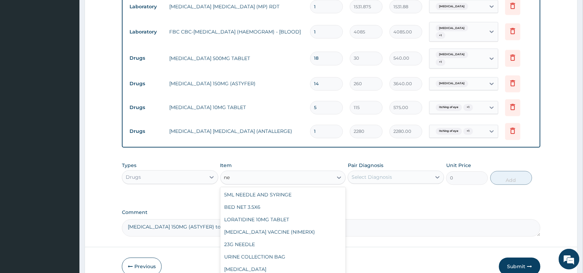
type input "neu"
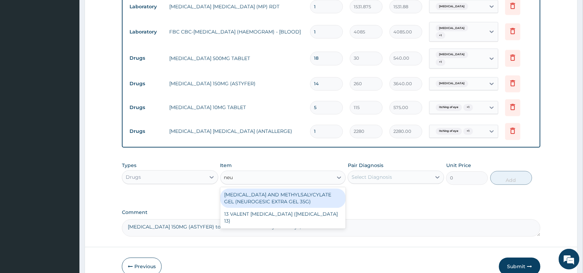
click at [313, 189] on div "[MEDICAL_DATA] AND METHYLSALYCYLATE GEL (NEUROGESIC EXTRA GEL 35G)" at bounding box center [283, 198] width 126 height 19
type input "1956"
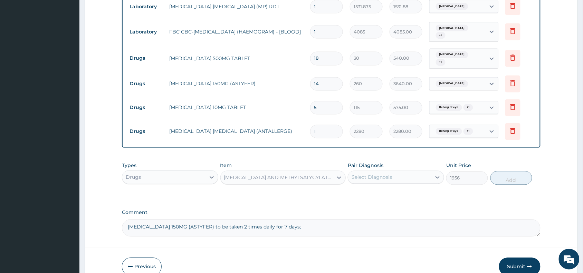
click at [382, 174] on div "Select Diagnosis" at bounding box center [372, 177] width 40 height 7
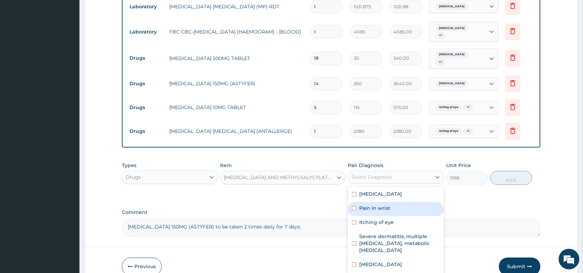
click at [382, 205] on label "Pain in wrist" at bounding box center [374, 208] width 31 height 7
checkbox input "true"
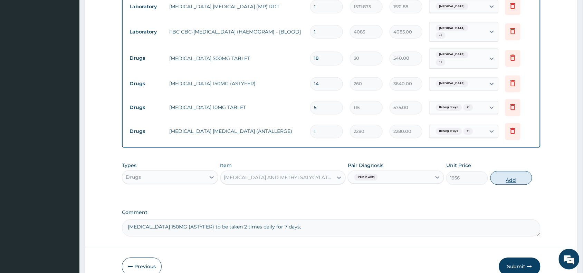
click at [504, 171] on button "Add" at bounding box center [512, 178] width 42 height 14
type input "0"
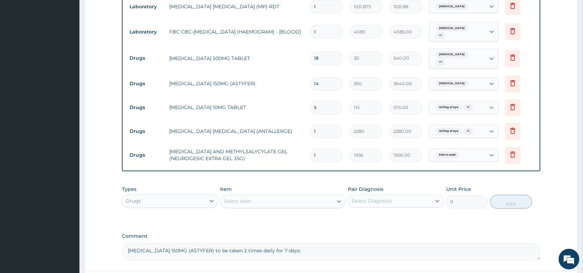
scroll to position [382, 0]
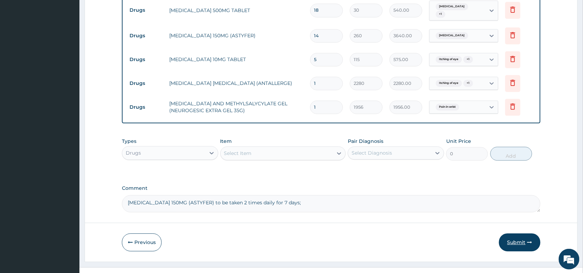
click at [508, 234] on button "Submit" at bounding box center [519, 243] width 41 height 18
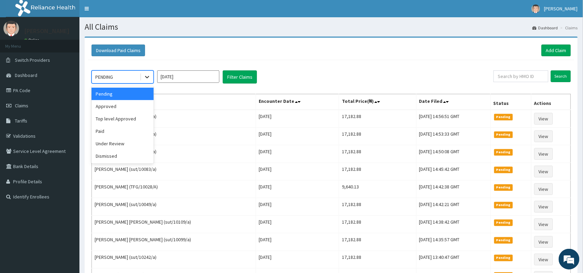
click at [145, 78] on icon at bounding box center [147, 77] width 7 height 7
click at [136, 101] on div "Approved" at bounding box center [123, 106] width 62 height 12
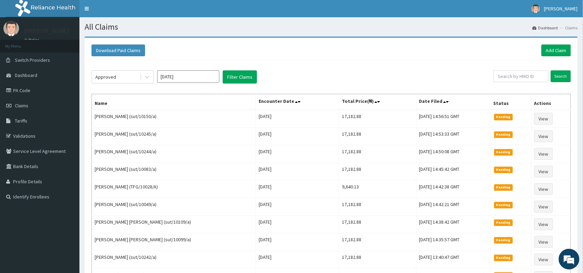
click at [235, 69] on div "Approved Aug 2025 Filter Claims Search Name Encounter Date Total Price(₦) Date …" at bounding box center [331, 258] width 486 height 396
click at [238, 75] on button "Filter Claims" at bounding box center [240, 76] width 34 height 13
